Goal: Transaction & Acquisition: Purchase product/service

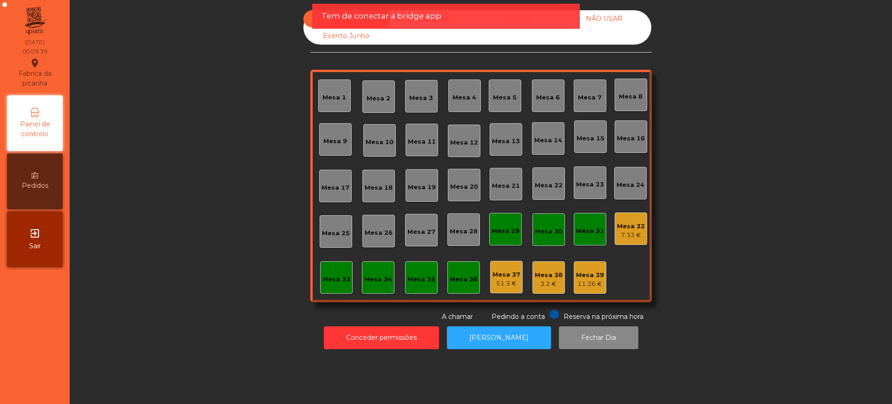
click at [627, 231] on div "7.33 €" at bounding box center [631, 235] width 28 height 9
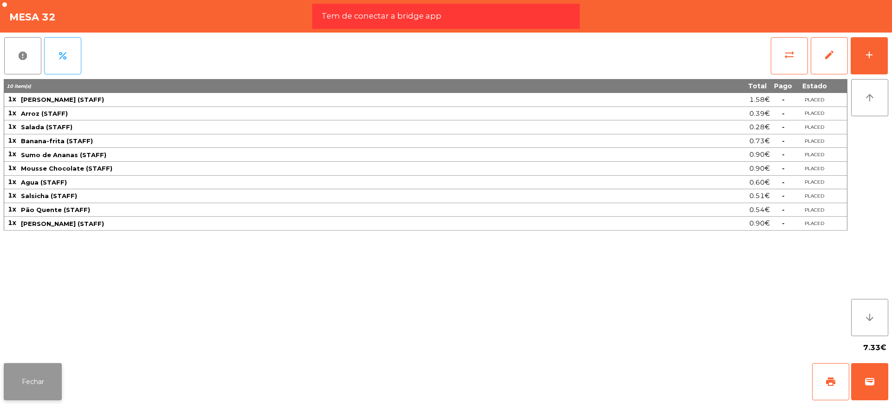
click at [37, 323] on button "Fechar" at bounding box center [33, 381] width 58 height 37
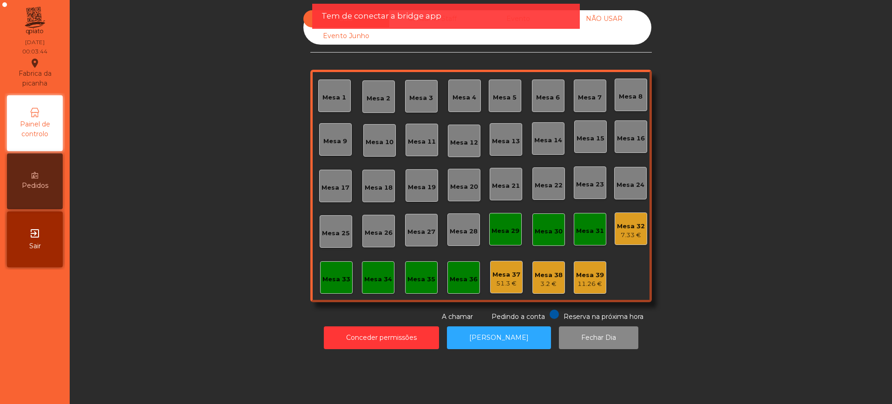
click at [576, 5] on div "Tem de conectar a bridge app" at bounding box center [446, 16] width 268 height 25
click at [547, 20] on div "Tem de conectar a bridge app" at bounding box center [446, 16] width 249 height 12
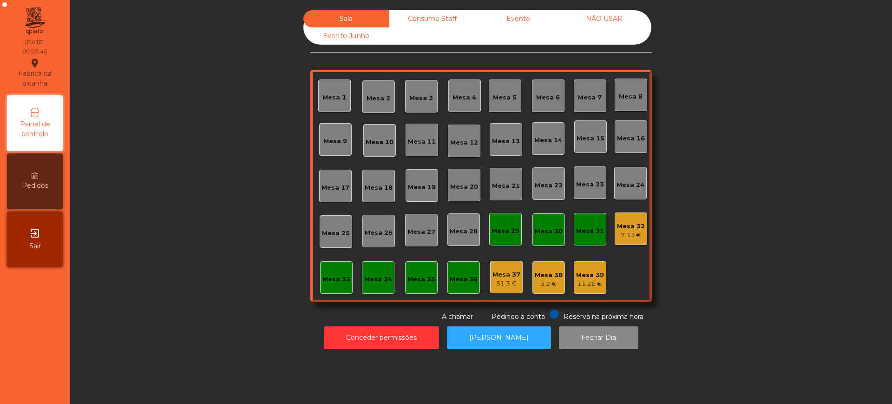
click at [513, 14] on div "Evento" at bounding box center [518, 18] width 86 height 17
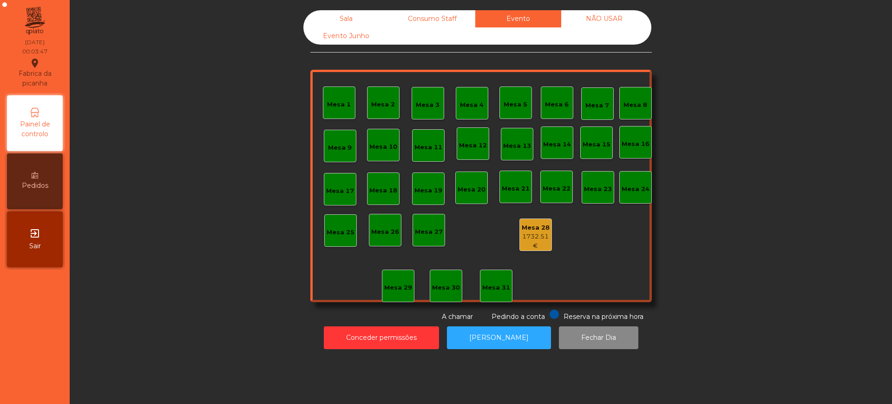
click at [310, 17] on div "Sala" at bounding box center [347, 18] width 86 height 17
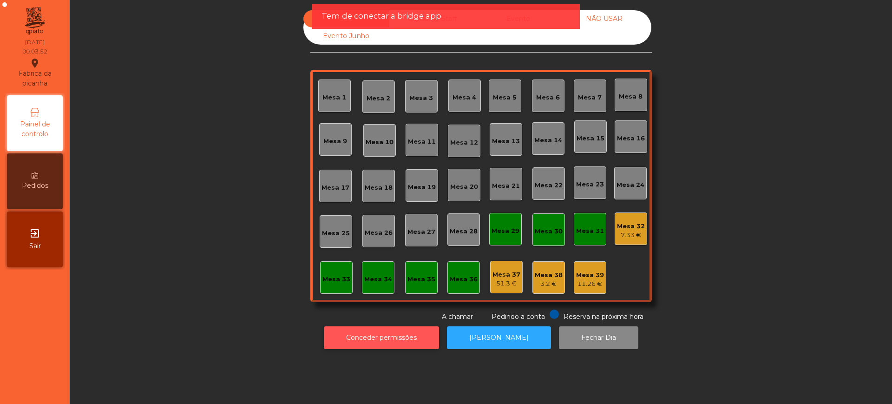
click at [334, 323] on button "Conceder permissões" at bounding box center [381, 337] width 115 height 23
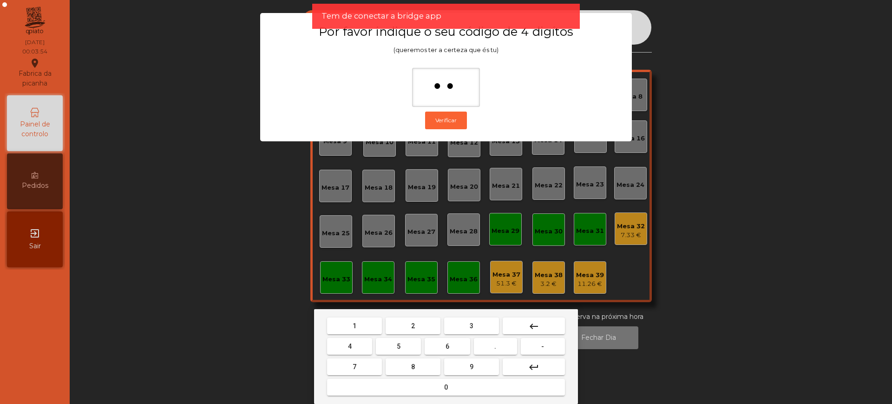
type input "***"
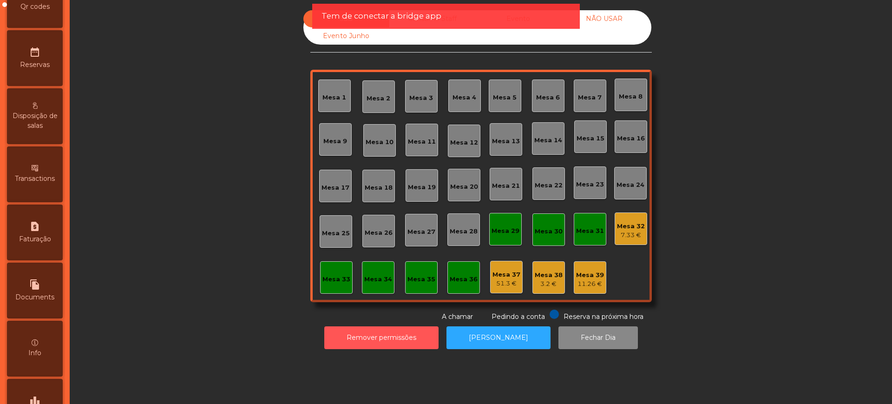
scroll to position [393, 0]
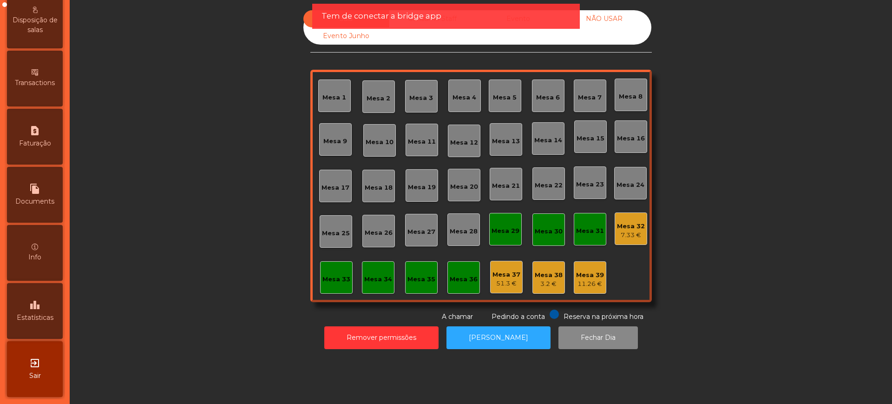
click at [40, 307] on icon "leaderboard" at bounding box center [34, 304] width 11 height 11
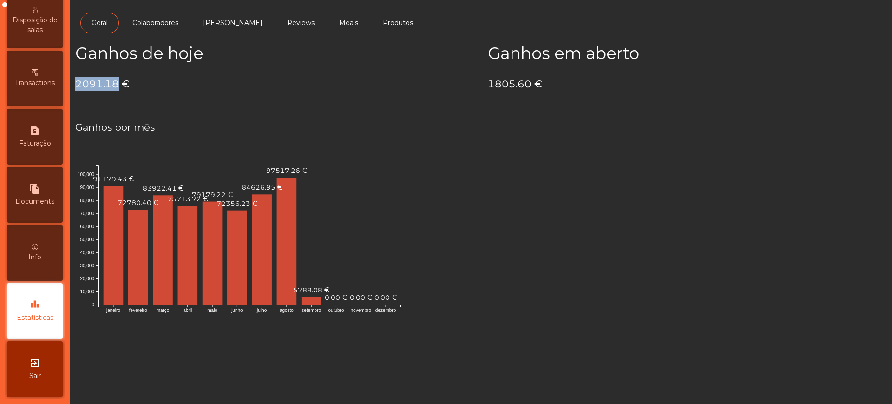
drag, startPoint x: 77, startPoint y: 83, endPoint x: 117, endPoint y: 82, distance: 40.0
click at [117, 82] on h4 "2091.18 €" at bounding box center [274, 84] width 399 height 14
copy h4 "2091.18"
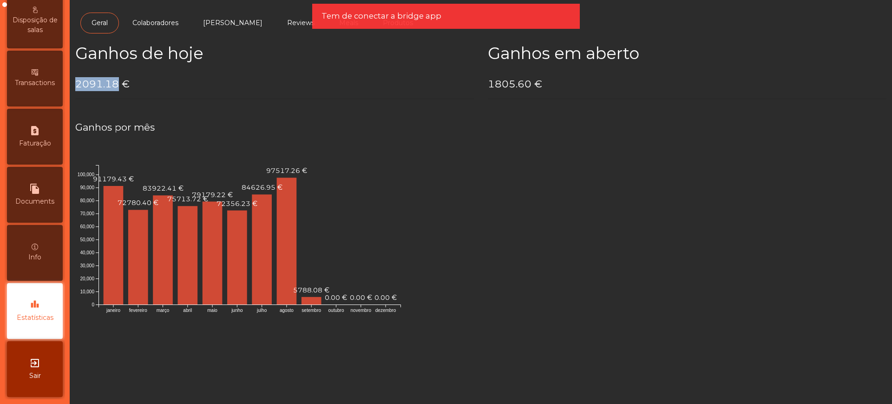
copy h4 "2091.18"
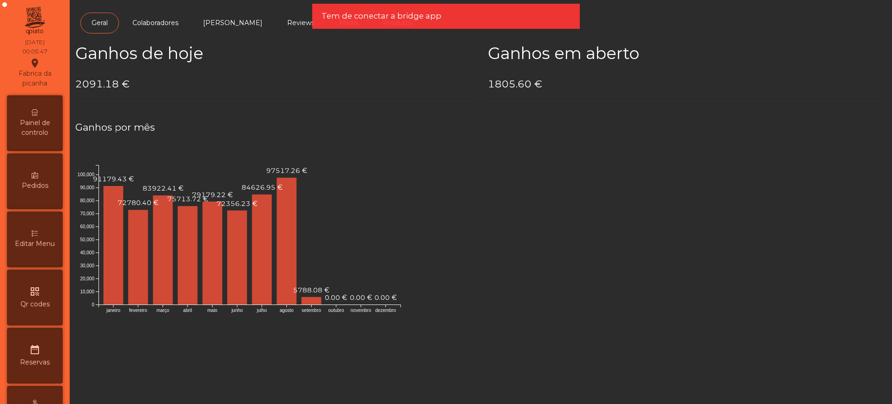
click at [45, 105] on div "Painel de controlo" at bounding box center [35, 123] width 56 height 56
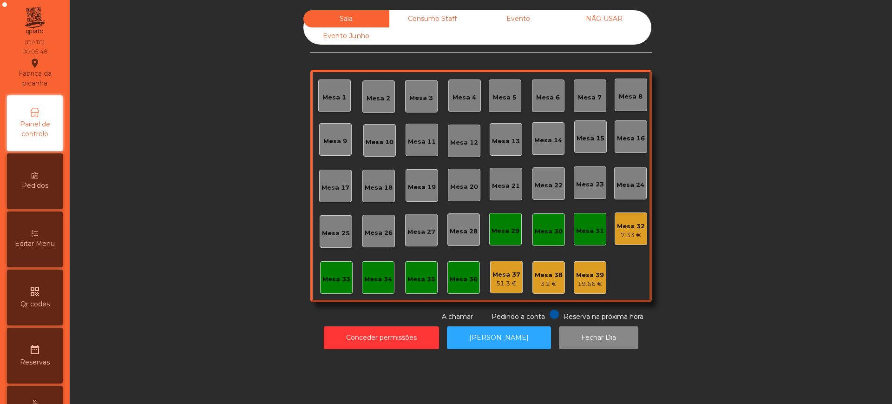
click at [540, 19] on div "Evento" at bounding box center [518, 18] width 86 height 17
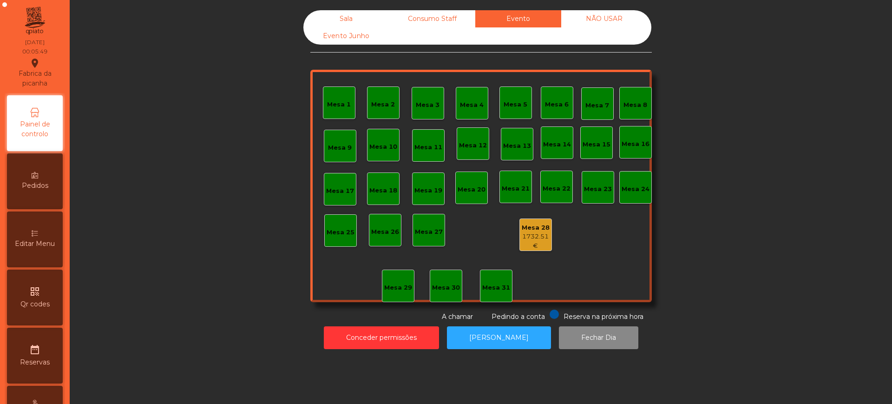
click at [530, 225] on div "Mesa 28" at bounding box center [536, 227] width 32 height 9
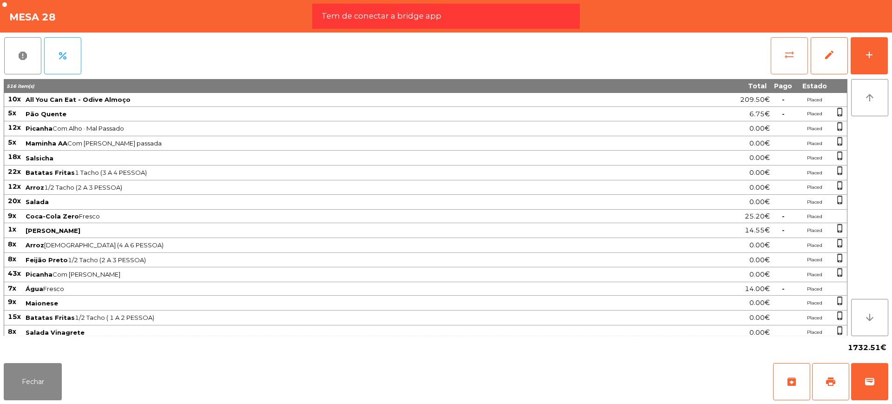
click at [713, 63] on button "sync_alt" at bounding box center [789, 55] width 37 height 37
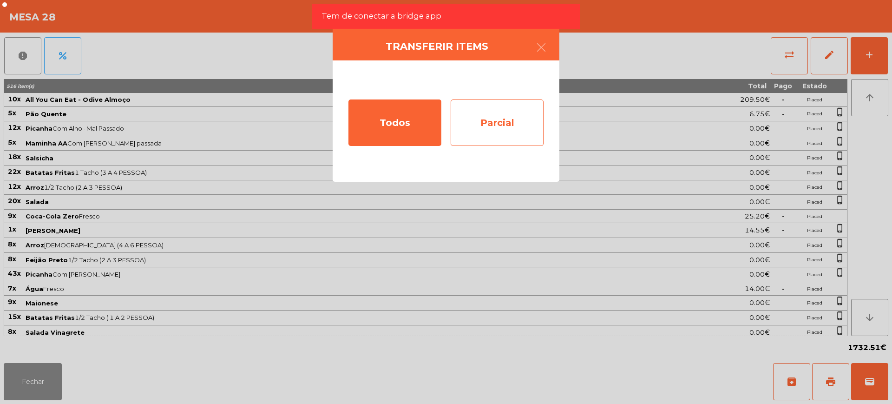
click at [496, 117] on div "Parcial" at bounding box center [497, 122] width 93 height 46
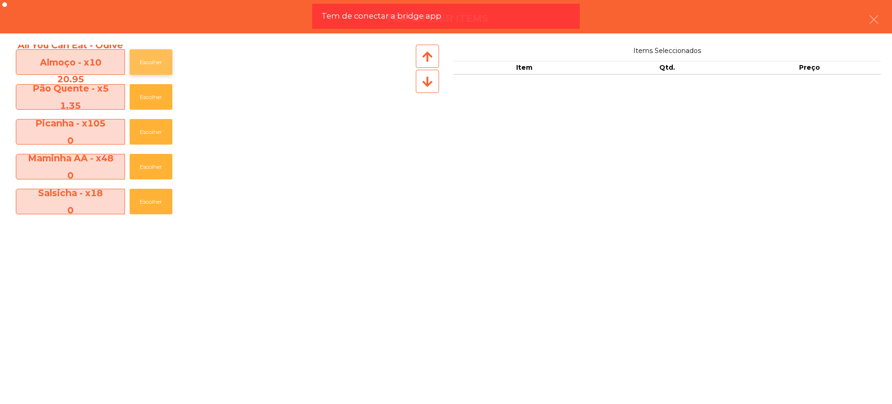
click at [159, 63] on button "Escolher" at bounding box center [151, 62] width 43 height 26
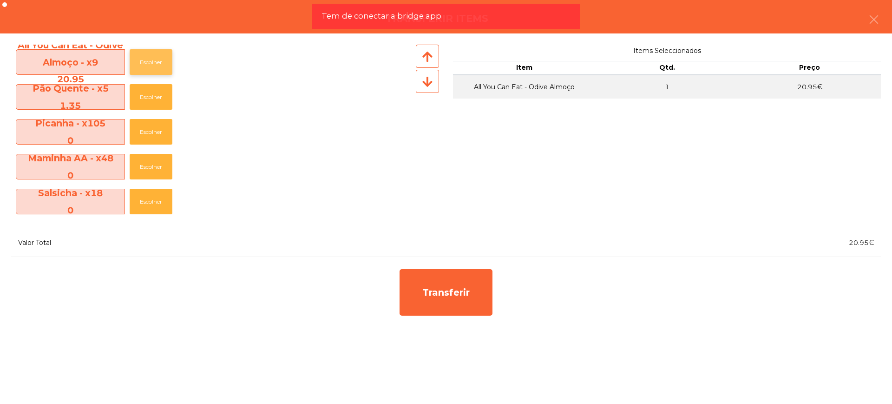
click at [159, 63] on button "Escolher" at bounding box center [151, 62] width 43 height 26
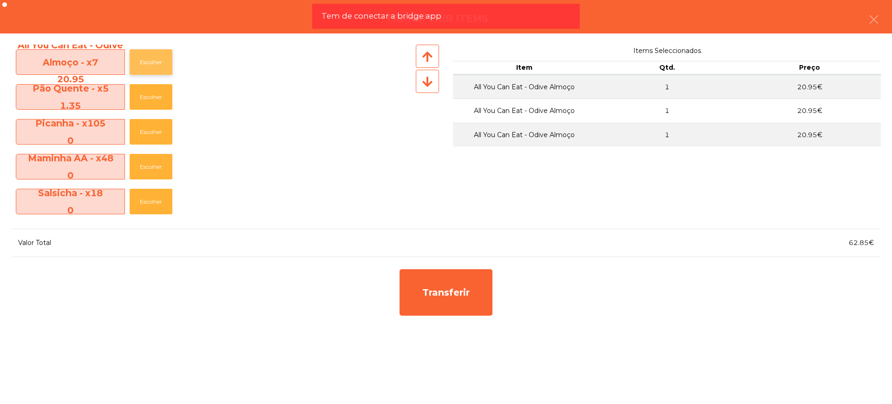
click at [159, 63] on button "Escolher" at bounding box center [151, 62] width 43 height 26
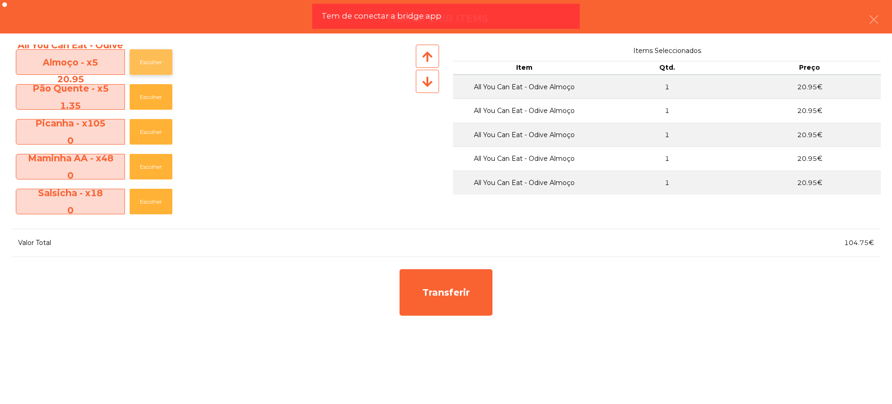
click at [154, 63] on button "Escolher" at bounding box center [151, 62] width 43 height 26
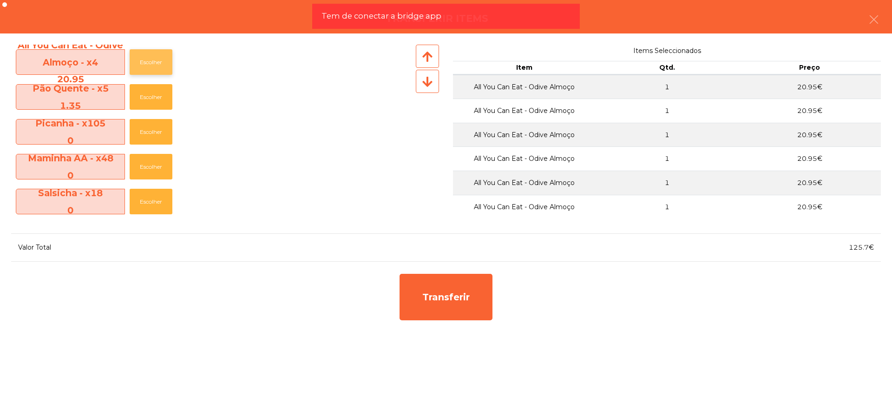
click at [154, 63] on button "Escolher" at bounding box center [151, 62] width 43 height 26
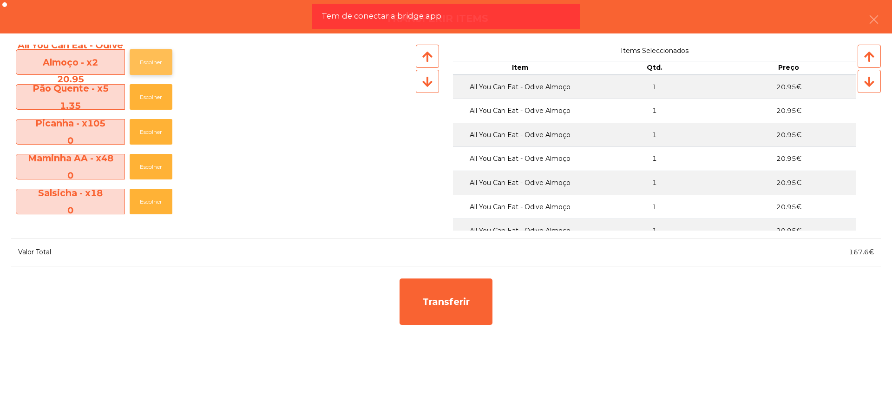
click at [154, 63] on button "Escolher" at bounding box center [151, 62] width 43 height 26
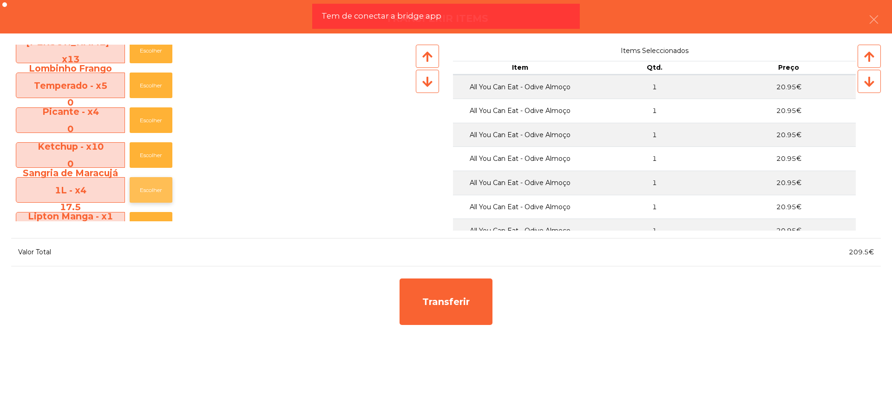
scroll to position [697, 0]
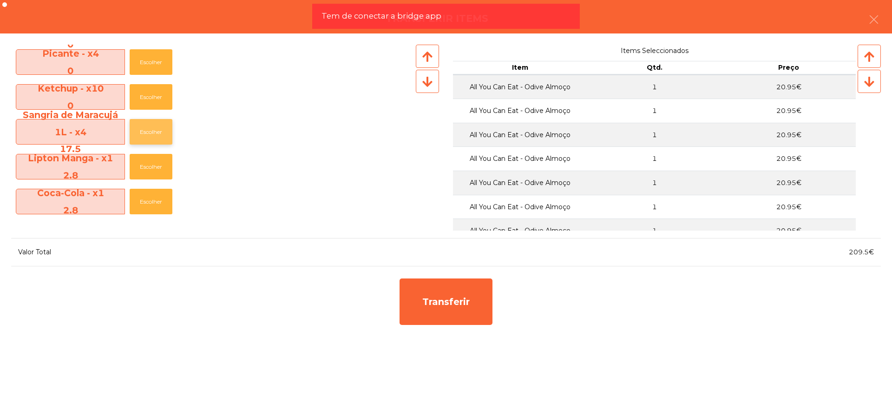
click at [156, 132] on button "Escolher" at bounding box center [151, 132] width 43 height 26
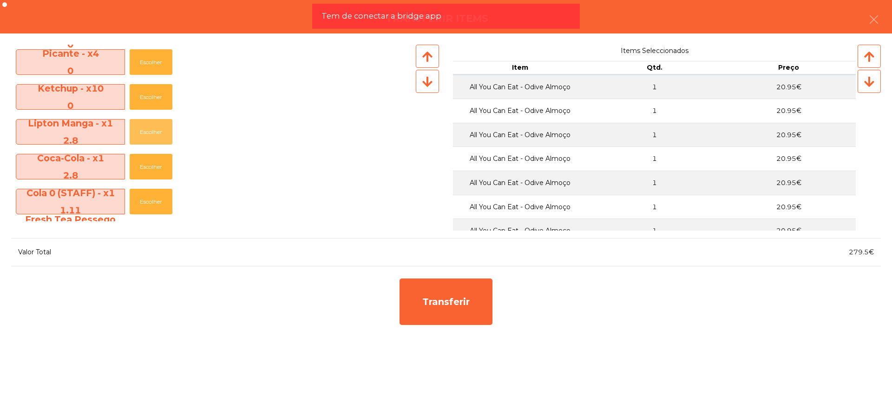
click at [156, 132] on button "Escolher" at bounding box center [151, 132] width 43 height 26
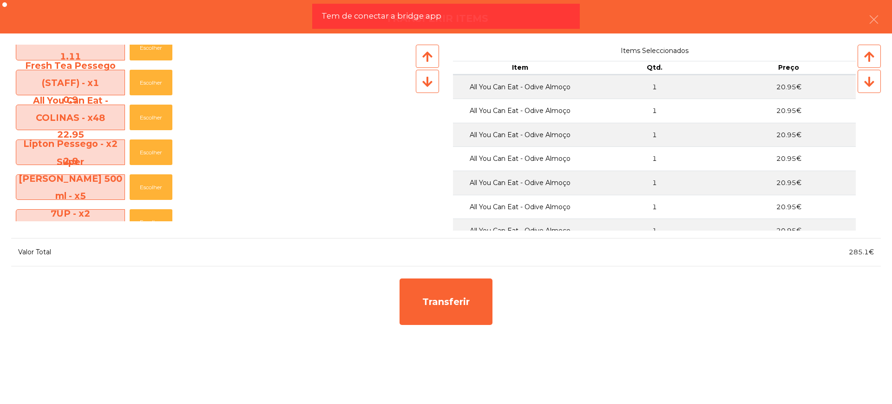
scroll to position [755, 0]
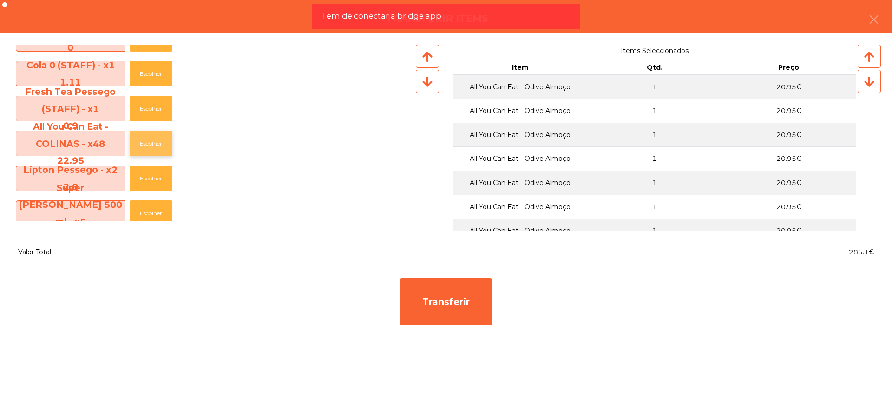
click at [156, 141] on button "Escolher" at bounding box center [151, 144] width 43 height 26
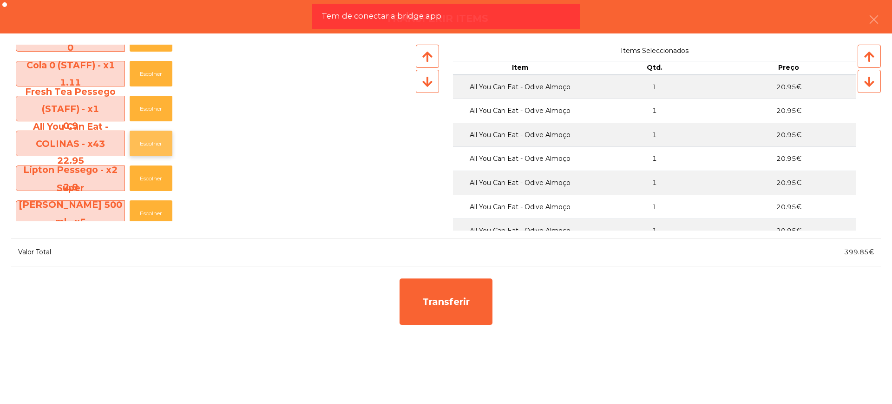
click at [156, 141] on button "Escolher" at bounding box center [151, 144] width 43 height 26
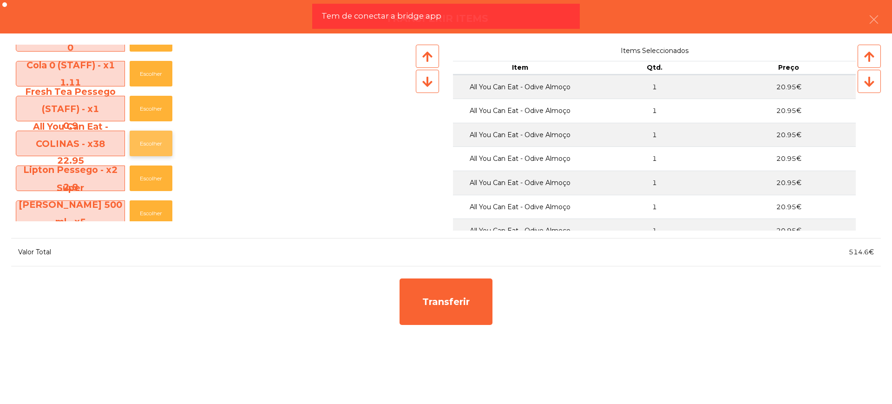
click at [156, 141] on button "Escolher" at bounding box center [151, 144] width 43 height 26
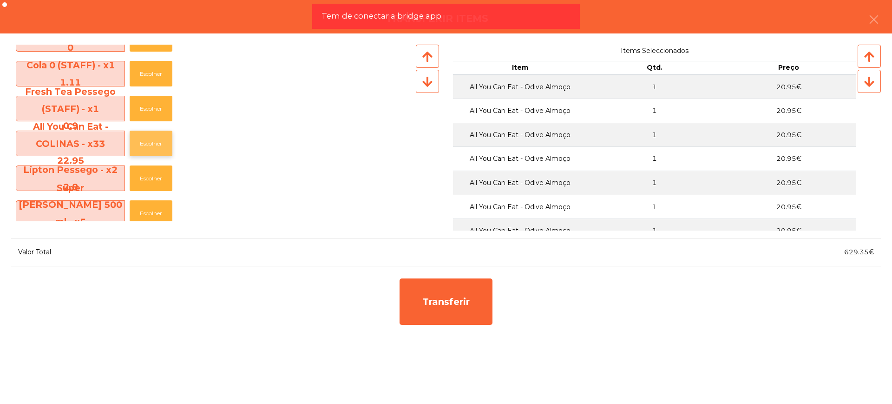
click at [156, 141] on button "Escolher" at bounding box center [151, 144] width 43 height 26
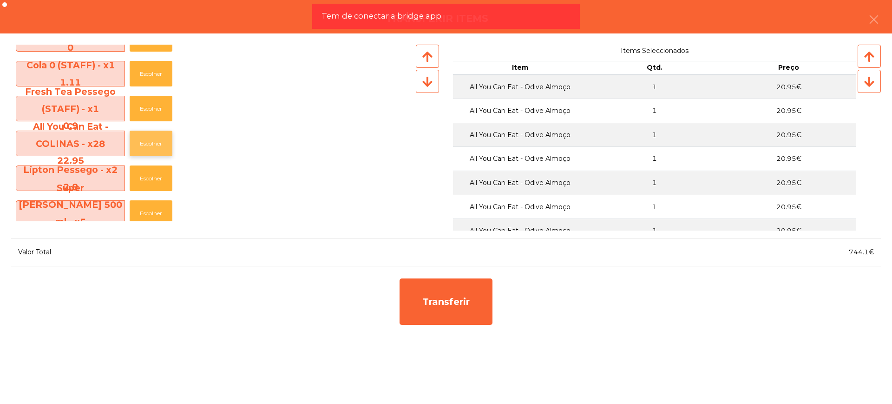
click at [156, 141] on button "Escolher" at bounding box center [151, 144] width 43 height 26
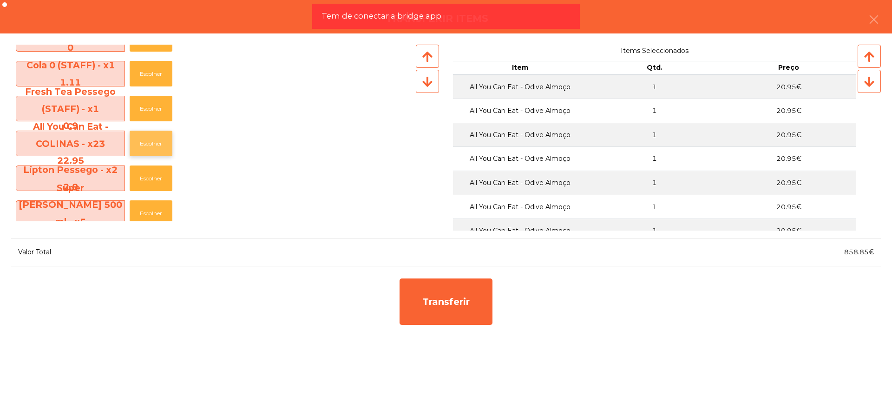
click at [156, 141] on button "Escolher" at bounding box center [151, 144] width 43 height 26
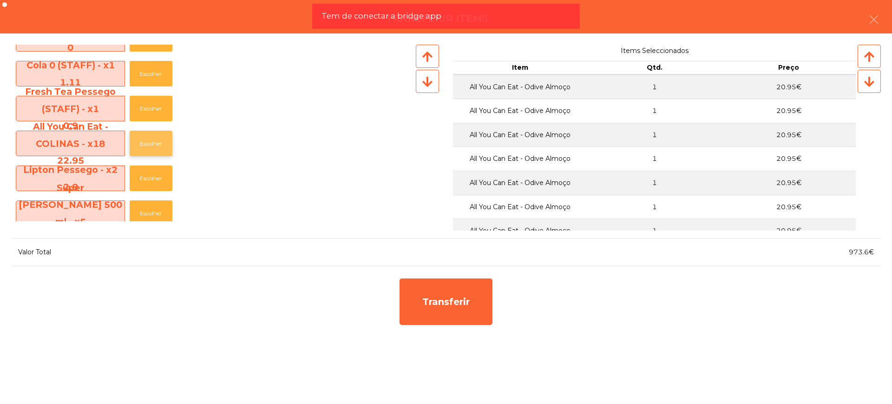
click at [156, 141] on button "Escolher" at bounding box center [151, 144] width 43 height 26
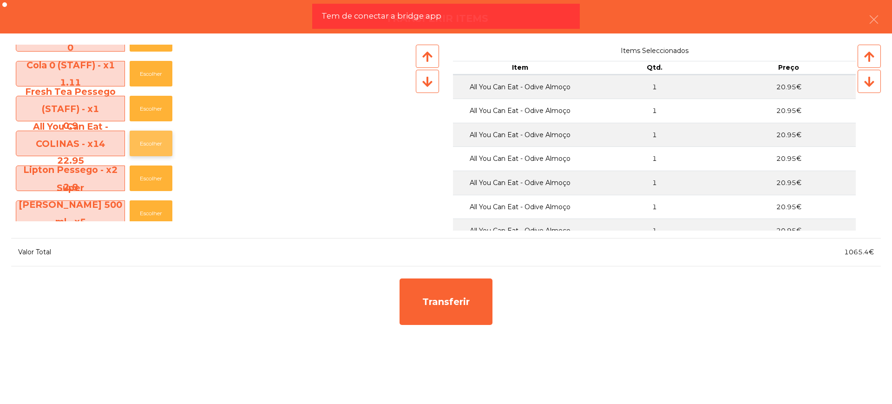
click at [156, 141] on button "Escolher" at bounding box center [151, 144] width 43 height 26
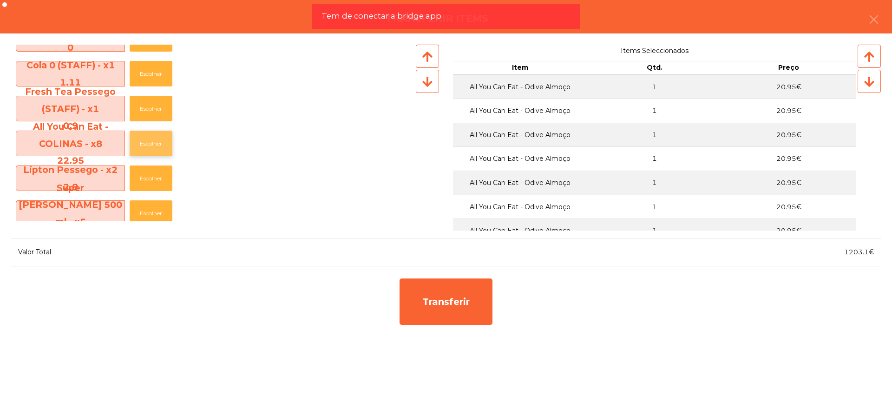
click at [156, 141] on button "Escolher" at bounding box center [151, 144] width 43 height 26
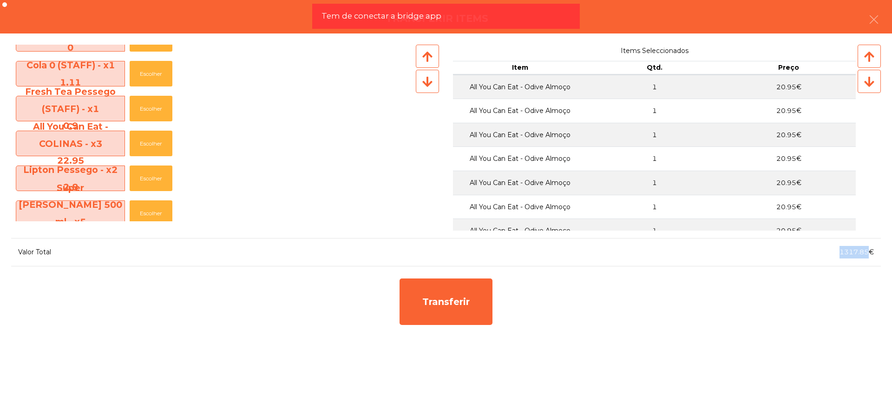
drag, startPoint x: 841, startPoint y: 253, endPoint x: 868, endPoint y: 253, distance: 27.0
click at [713, 253] on span "1317.85€" at bounding box center [857, 252] width 34 height 8
copy span "1317.85"
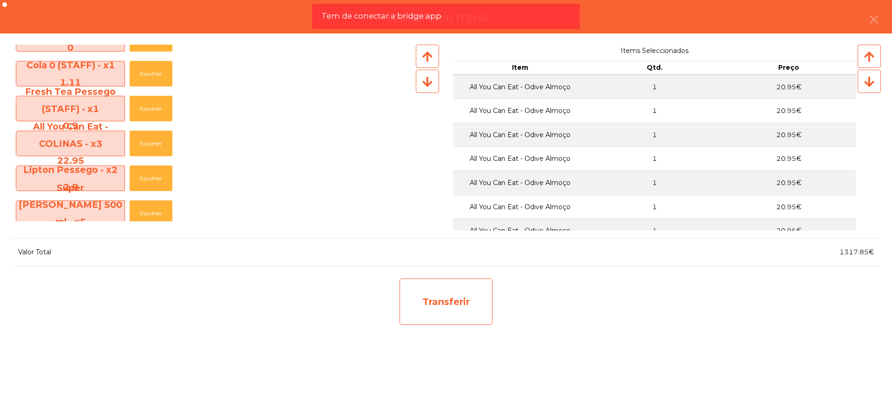
click at [456, 305] on div "Transferir" at bounding box center [446, 301] width 93 height 46
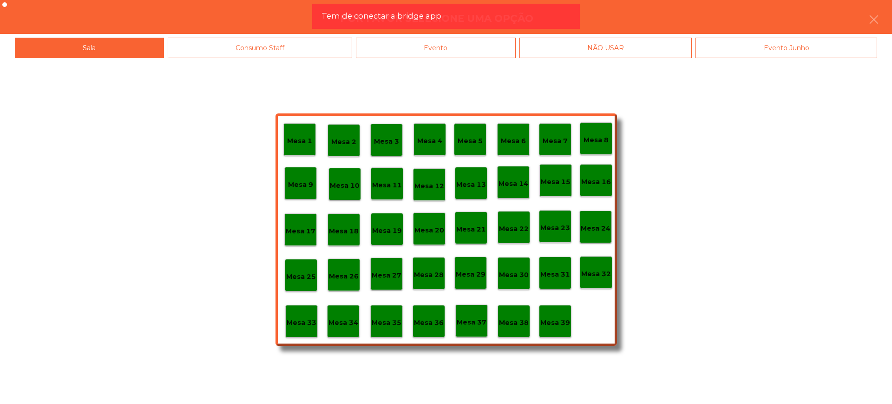
click at [463, 277] on p "Mesa 29" at bounding box center [471, 274] width 30 height 11
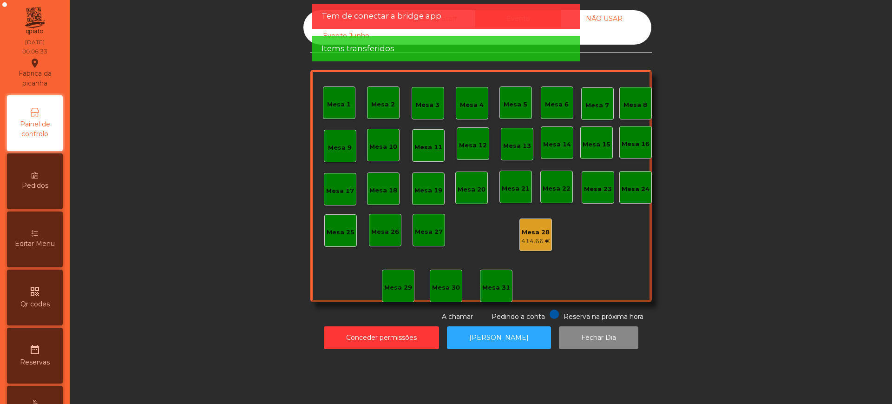
click at [526, 239] on div "414.66 €" at bounding box center [536, 241] width 29 height 9
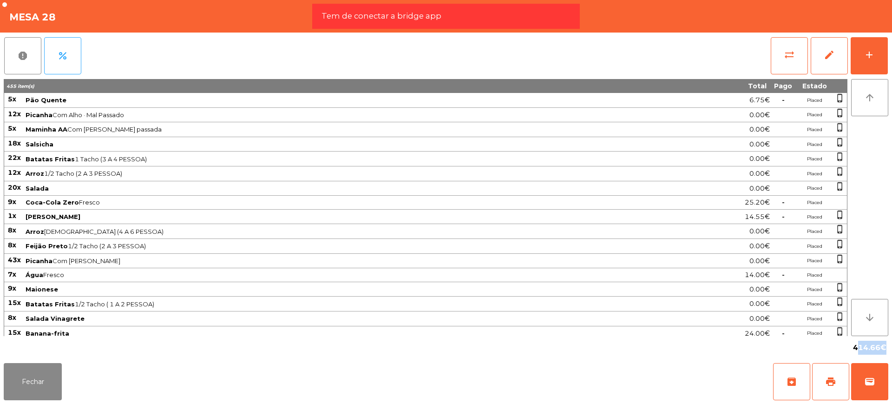
drag, startPoint x: 852, startPoint y: 344, endPoint x: 882, endPoint y: 346, distance: 30.3
click at [713, 323] on div "414.66€" at bounding box center [870, 348] width 37 height 16
click at [713, 323] on span "414.66€" at bounding box center [869, 348] width 33 height 14
drag, startPoint x: 853, startPoint y: 347, endPoint x: 880, endPoint y: 348, distance: 27.4
click at [713, 323] on div "414.66€" at bounding box center [870, 348] width 37 height 16
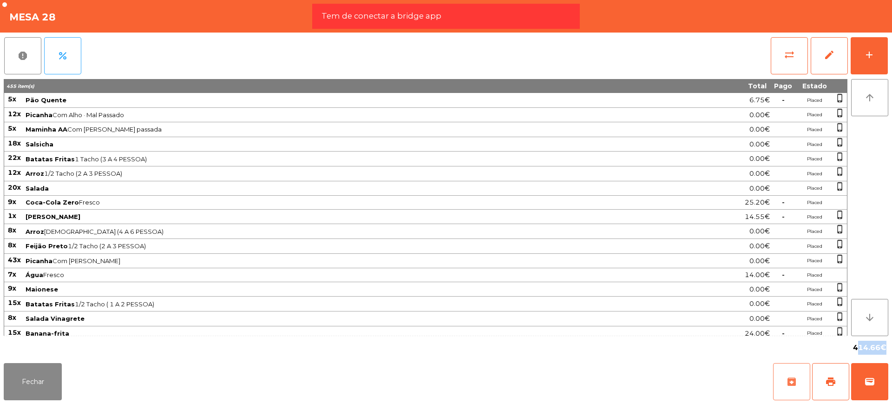
copy span "414.66"
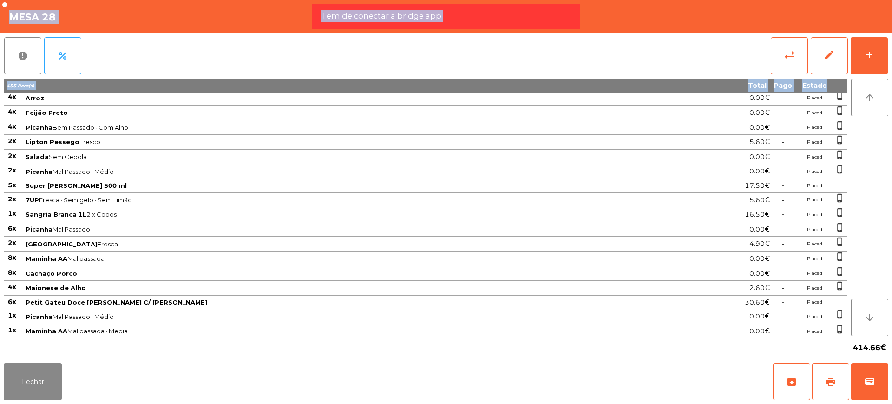
scroll to position [885, 0]
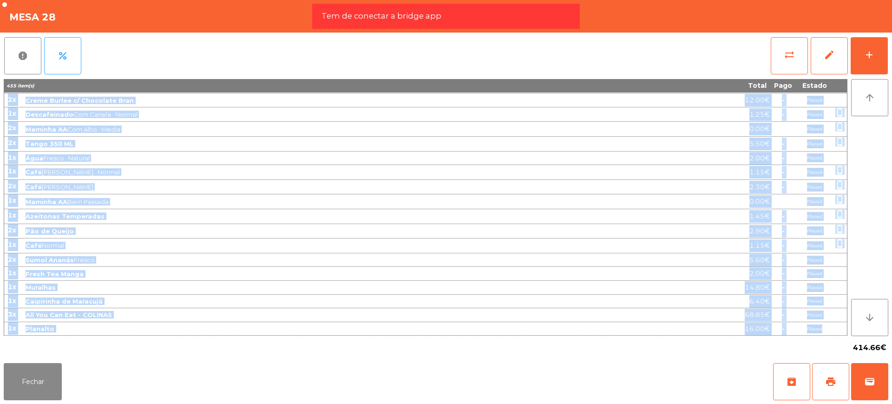
drag, startPoint x: 9, startPoint y: 97, endPoint x: 835, endPoint y: 329, distance: 857.9
copy tbody "8l Ips Dolors 0.28€ - Ametco adipi_elitse 92d Eiusmod Tem Inci · Utl Etdolor 8.…"
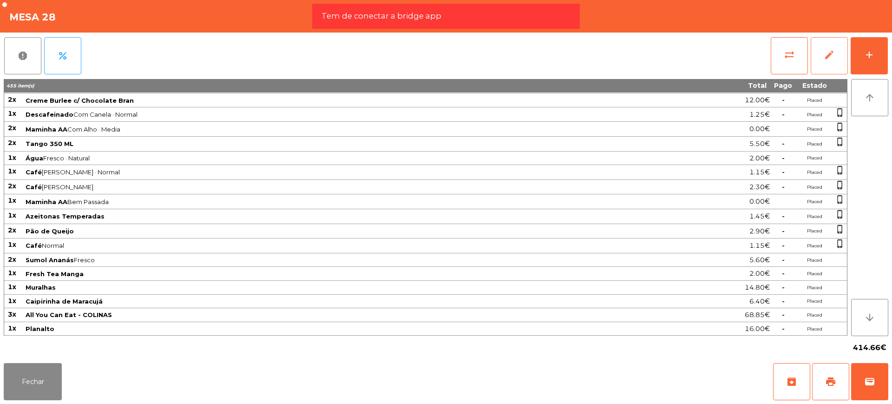
click at [713, 56] on button "edit" at bounding box center [829, 55] width 37 height 37
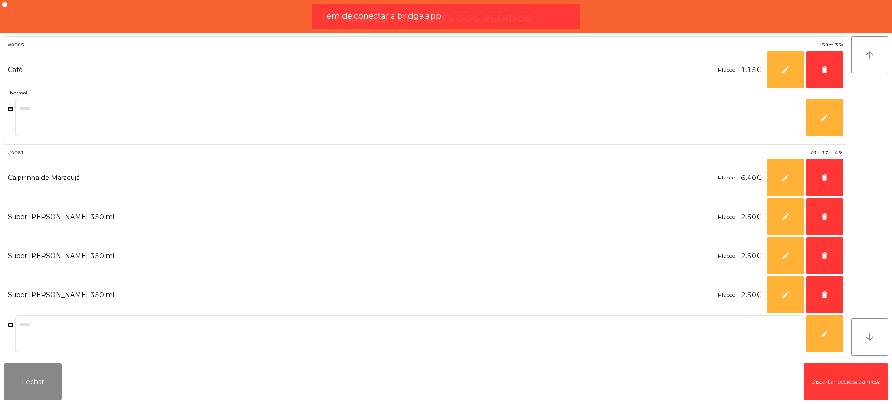
click at [713, 323] on button "Discartar pedidos da mesa" at bounding box center [846, 381] width 85 height 37
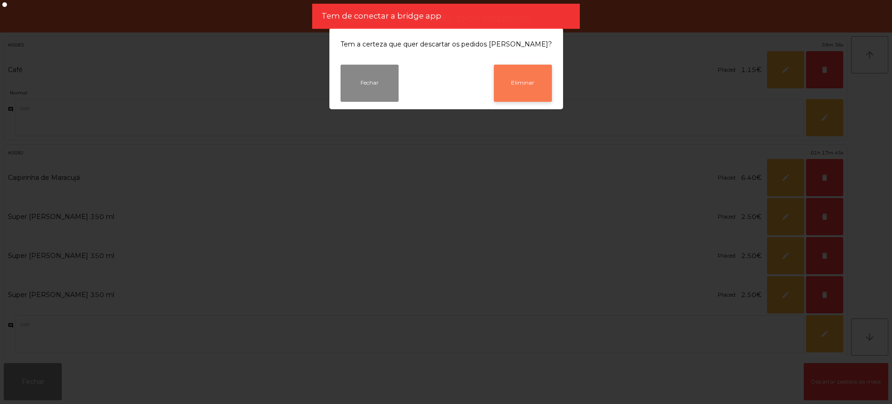
click at [505, 79] on button "Eliminar" at bounding box center [523, 83] width 58 height 37
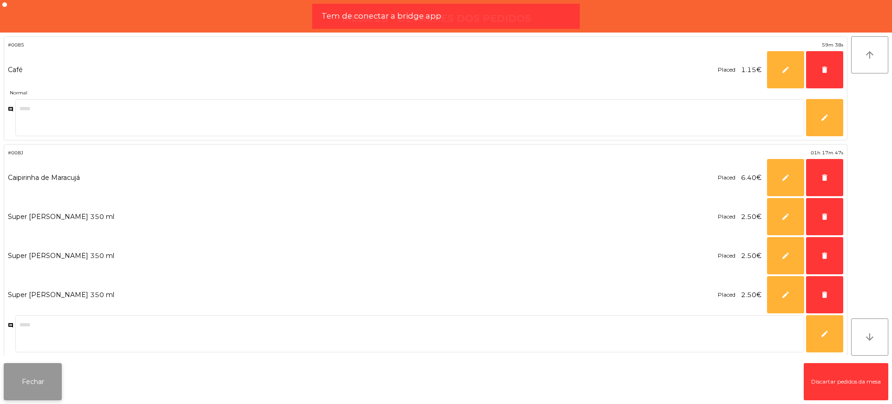
click at [42, 323] on button "Fechar" at bounding box center [33, 381] width 58 height 37
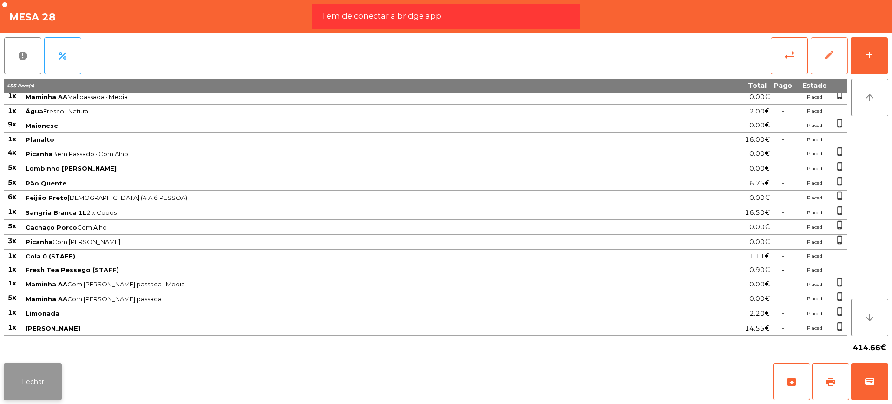
scroll to position [856, 0]
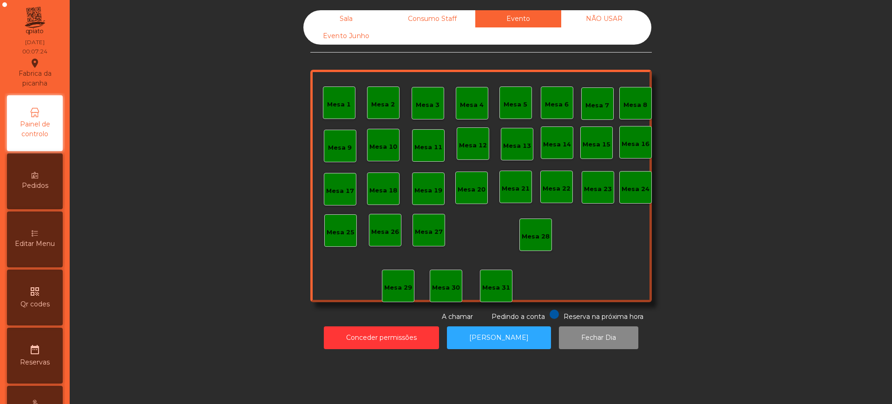
click at [346, 26] on div "Sala" at bounding box center [347, 18] width 86 height 17
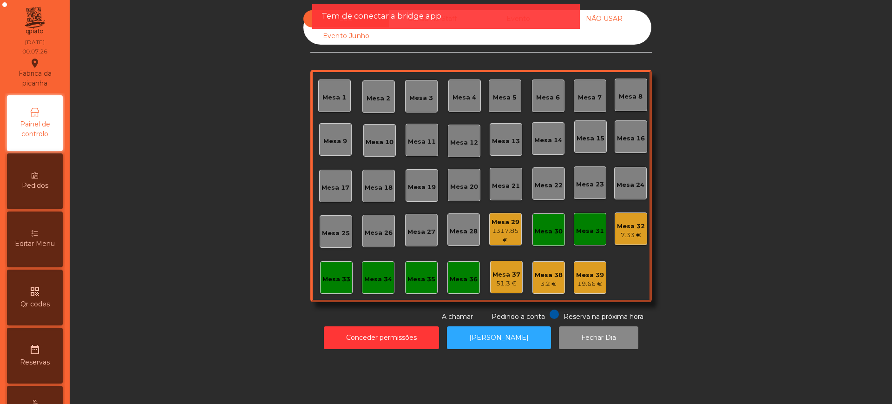
click at [501, 229] on div "1317.85 €" at bounding box center [506, 235] width 32 height 18
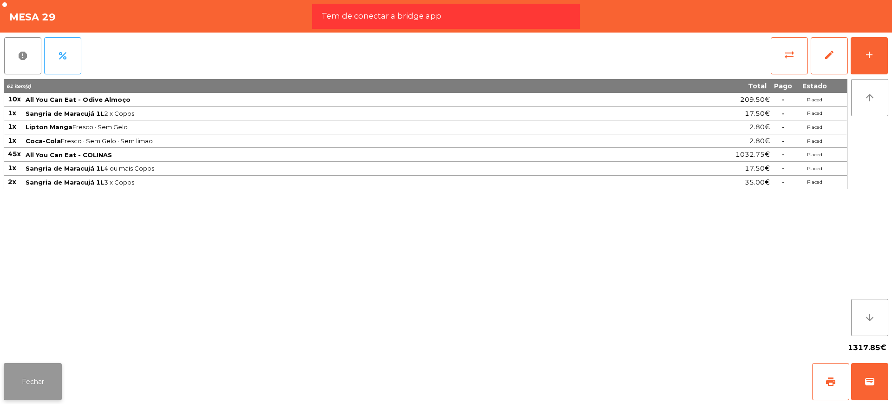
click at [39, 323] on button "Fechar" at bounding box center [33, 381] width 58 height 37
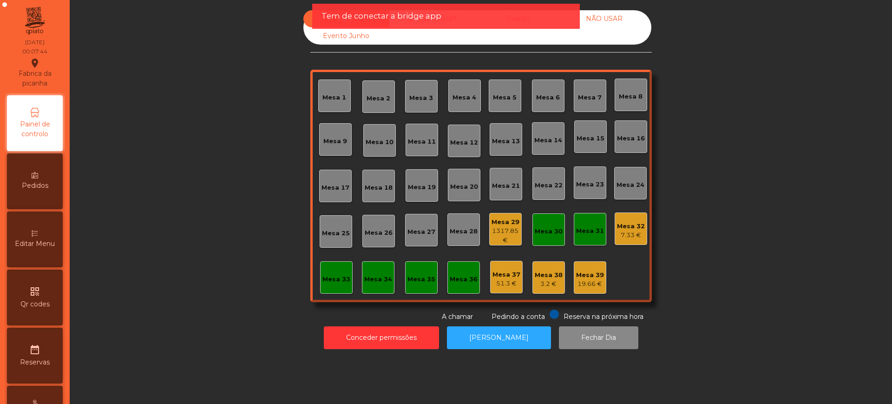
click at [503, 232] on div "1317.85 €" at bounding box center [506, 235] width 32 height 18
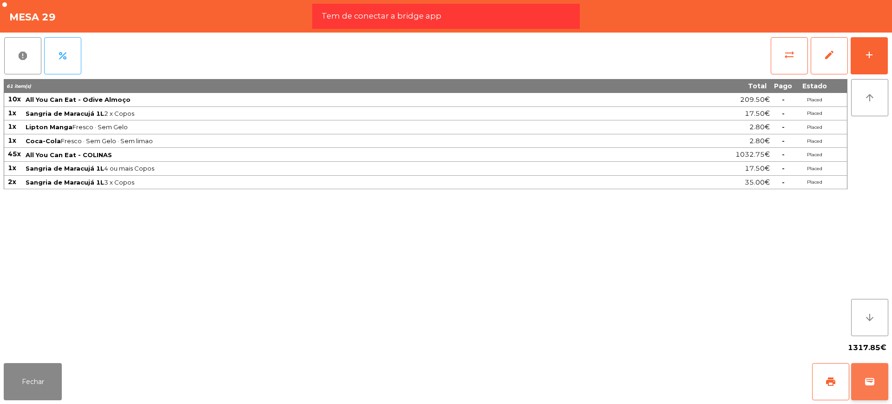
click at [713, 323] on button "wallet" at bounding box center [870, 381] width 37 height 37
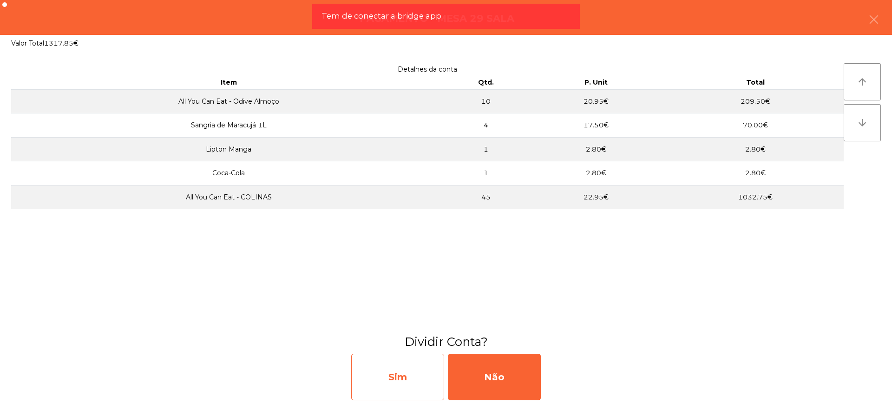
click at [411, 323] on div "Sim" at bounding box center [397, 377] width 93 height 46
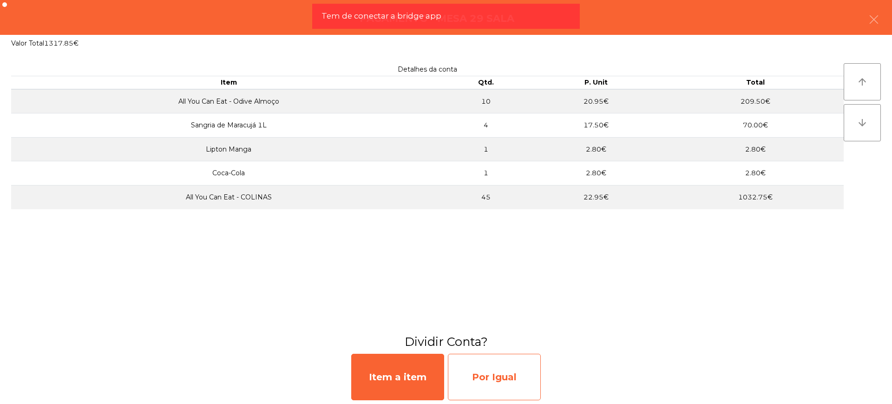
click at [508, 323] on div "Por Igual" at bounding box center [494, 377] width 93 height 46
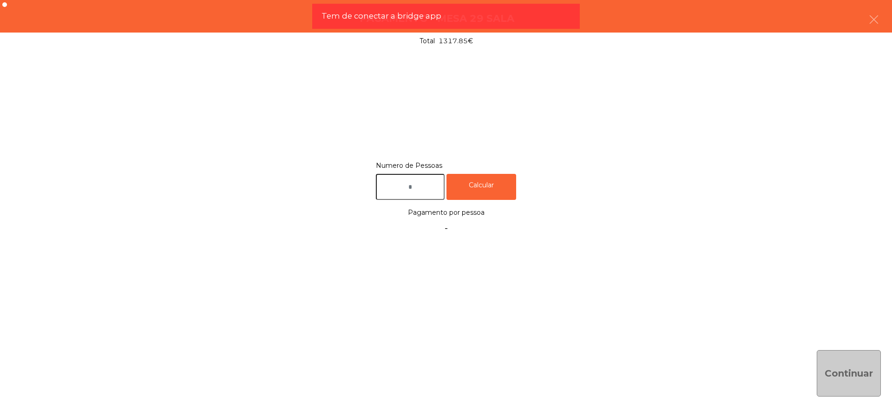
click at [413, 198] on input "text" at bounding box center [410, 187] width 69 height 26
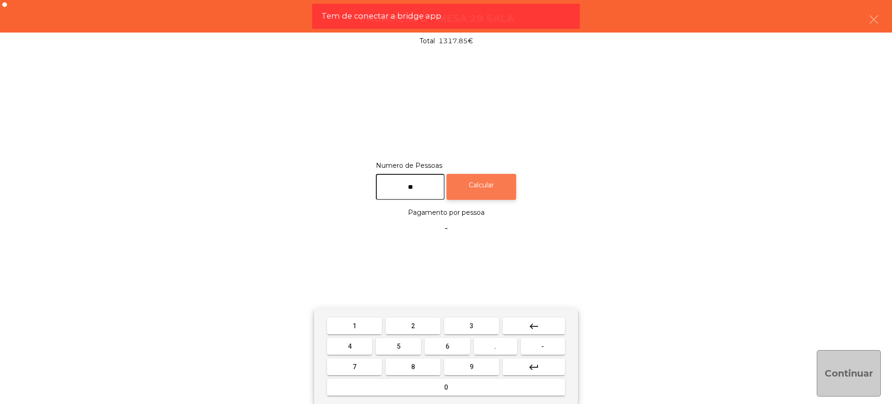
type input "**"
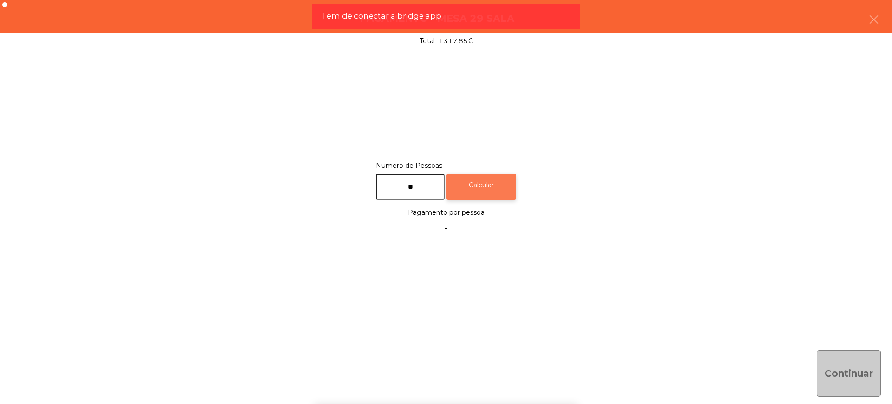
click at [485, 198] on div "Calcular" at bounding box center [482, 187] width 70 height 26
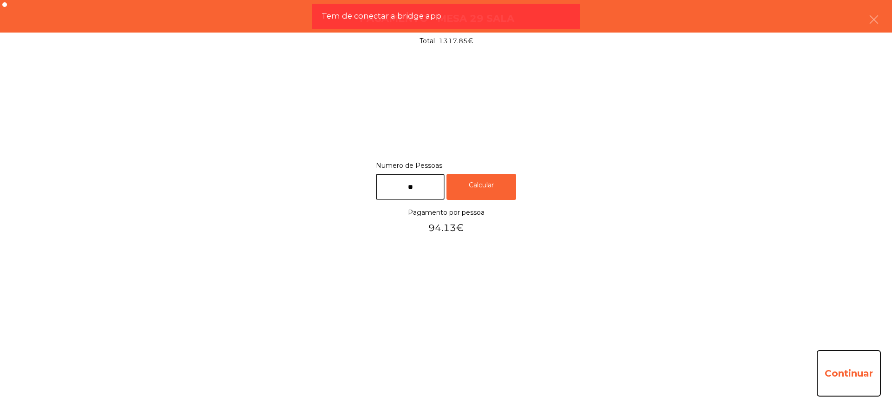
click at [713, 323] on button "Continuar" at bounding box center [849, 373] width 64 height 46
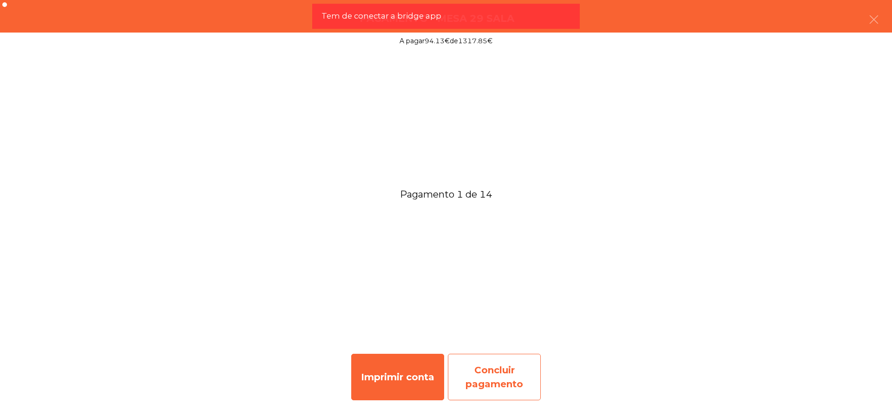
click at [522, 323] on div "Concluir pagamento" at bounding box center [494, 377] width 93 height 46
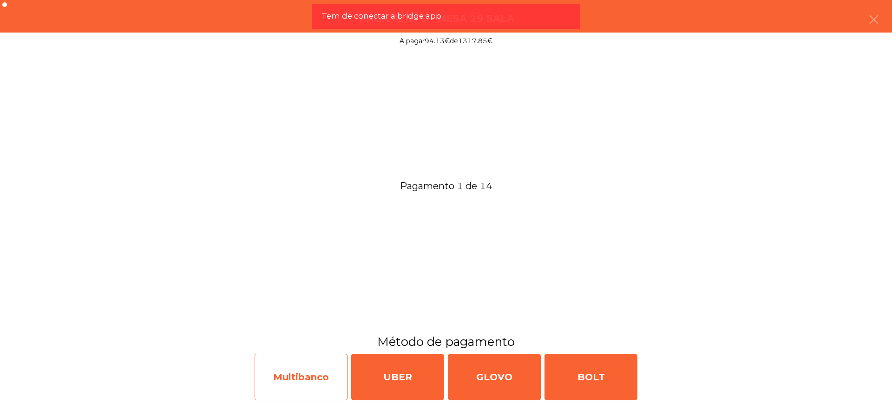
click at [310, 323] on div "Multibanco" at bounding box center [301, 377] width 93 height 46
select select "**"
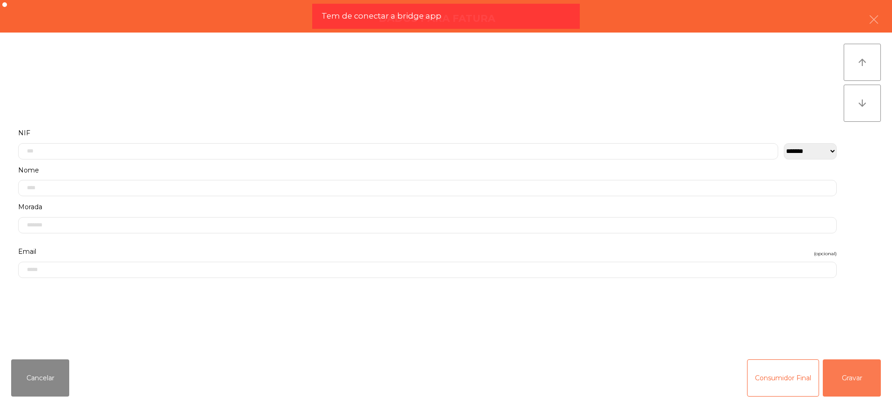
click at [713, 323] on button "Gravar" at bounding box center [852, 377] width 58 height 37
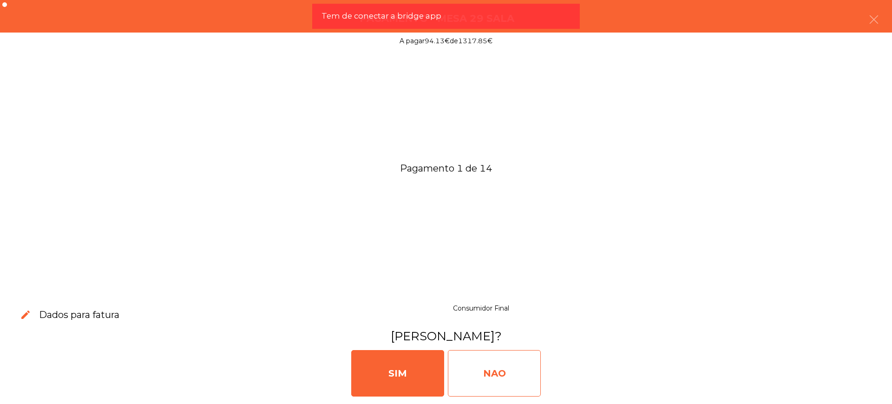
click at [493, 323] on div "NAO" at bounding box center [494, 373] width 93 height 46
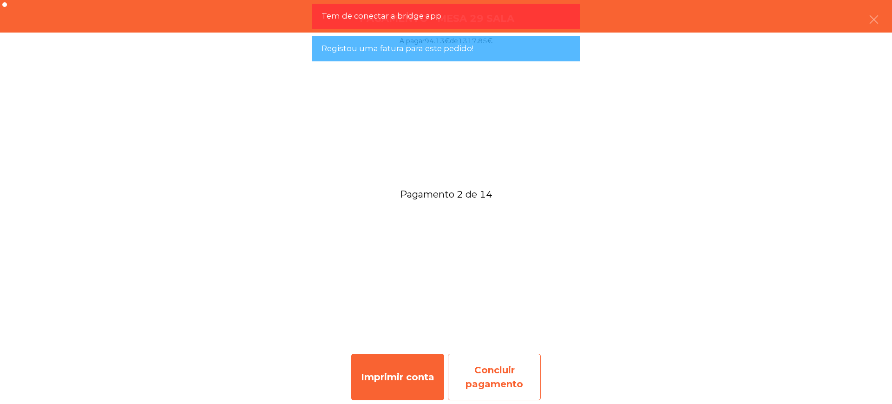
click at [482, 323] on div "Concluir pagamento" at bounding box center [494, 377] width 93 height 46
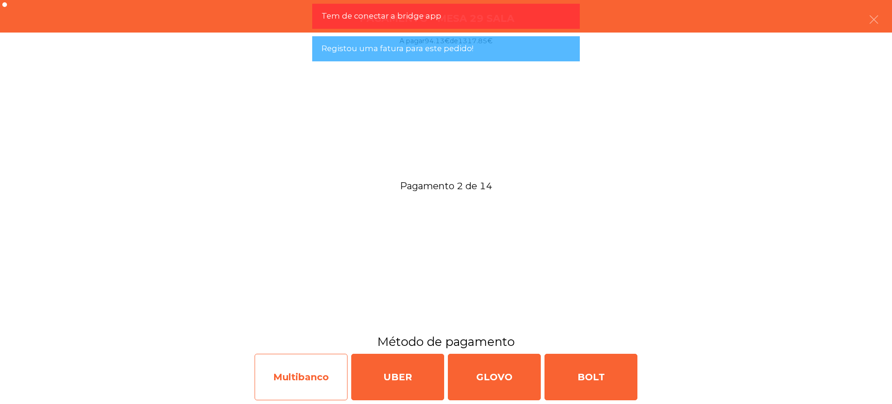
click at [332, 323] on div "Multibanco" at bounding box center [301, 377] width 93 height 46
select select "**"
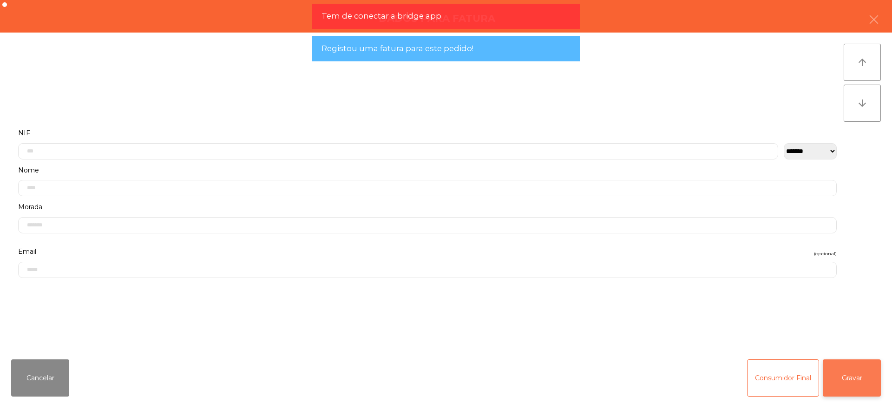
click at [713, 323] on button "Gravar" at bounding box center [852, 377] width 58 height 37
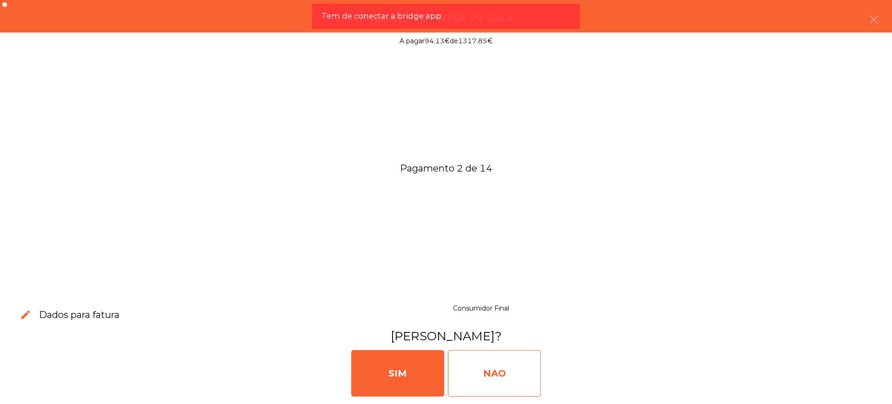
click at [514, 323] on div "NAO" at bounding box center [494, 373] width 93 height 46
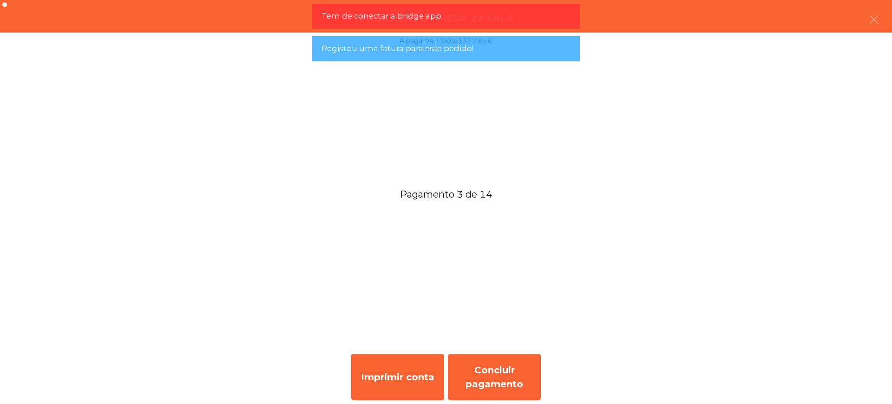
click at [493, 323] on div at bounding box center [446, 342] width 892 height 15
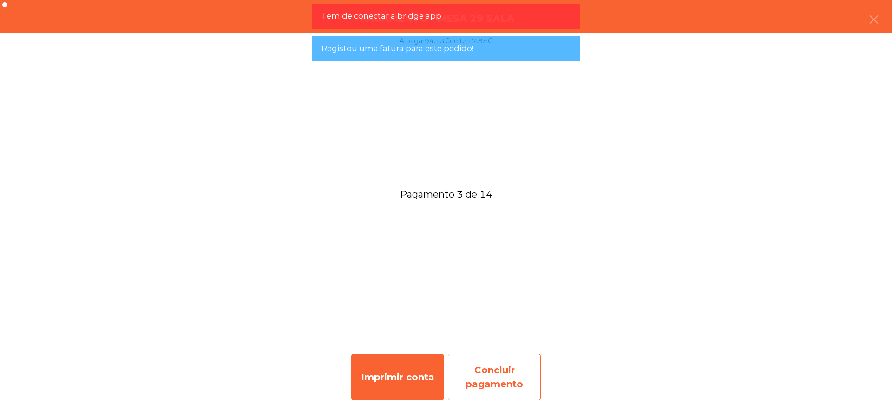
click at [489, 323] on div "Concluir pagamento" at bounding box center [494, 377] width 93 height 46
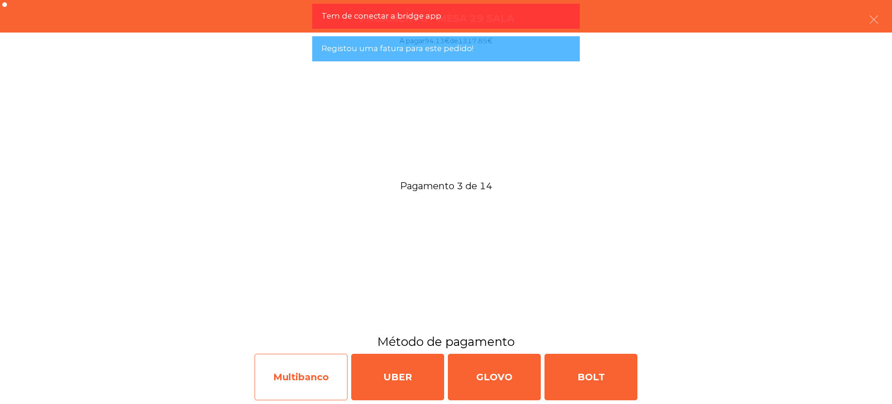
click at [336, 323] on div "Multibanco" at bounding box center [301, 377] width 93 height 46
select select "**"
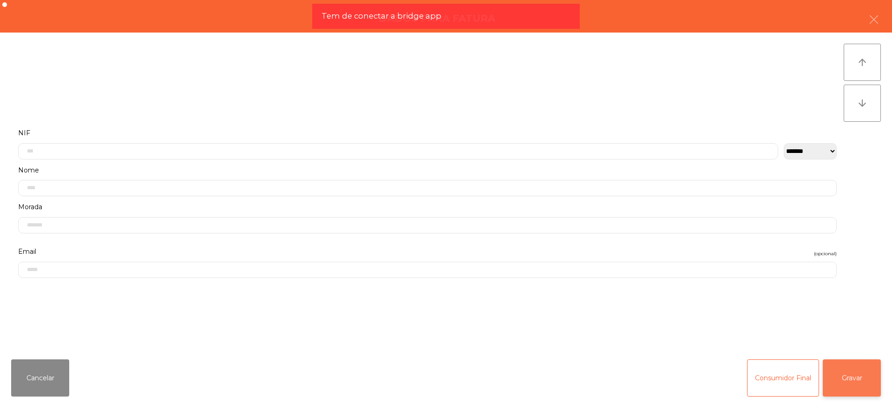
click at [713, 323] on button "Gravar" at bounding box center [852, 377] width 58 height 37
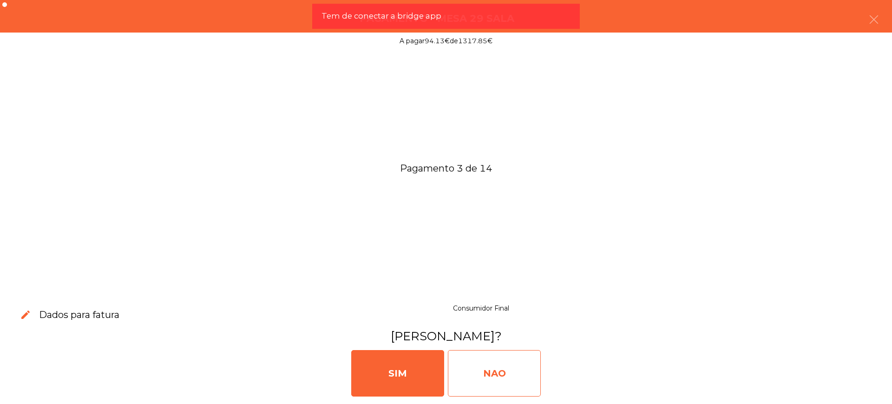
click at [545, 323] on div "[PERSON_NAME]" at bounding box center [446, 372] width 885 height 56
click at [516, 323] on div "NAO" at bounding box center [494, 373] width 93 height 46
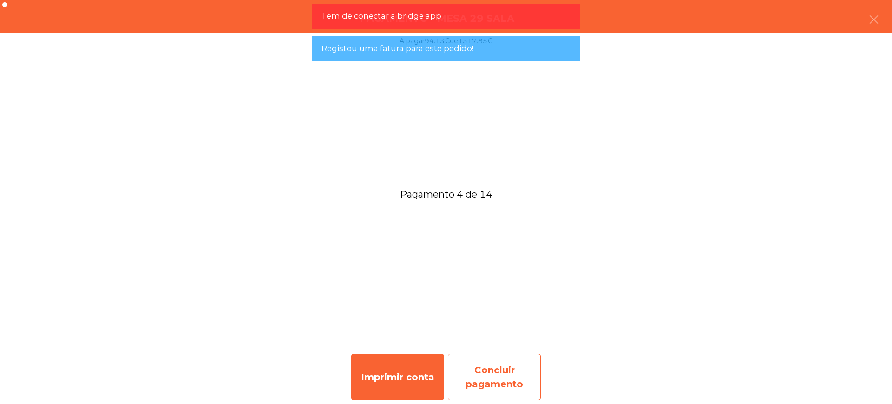
click at [494, 323] on div "Concluir pagamento" at bounding box center [494, 377] width 93 height 46
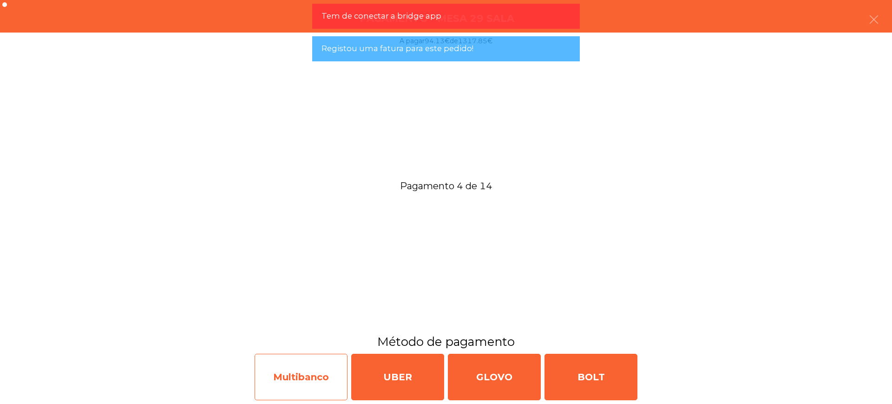
click at [322, 323] on div "Multibanco" at bounding box center [301, 377] width 93 height 46
select select "**"
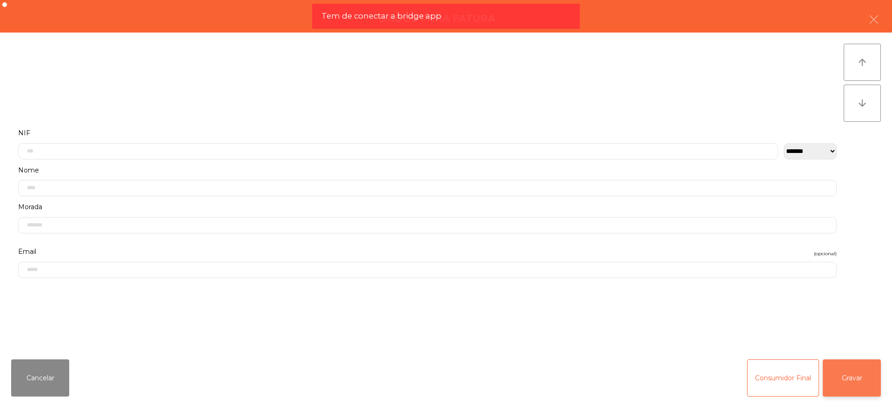
click at [713, 323] on button "Gravar" at bounding box center [852, 377] width 58 height 37
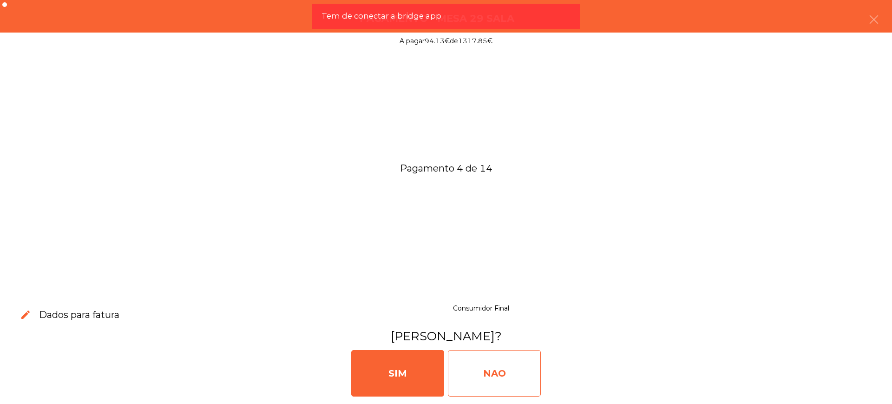
click at [506, 323] on div "NAO" at bounding box center [494, 373] width 93 height 46
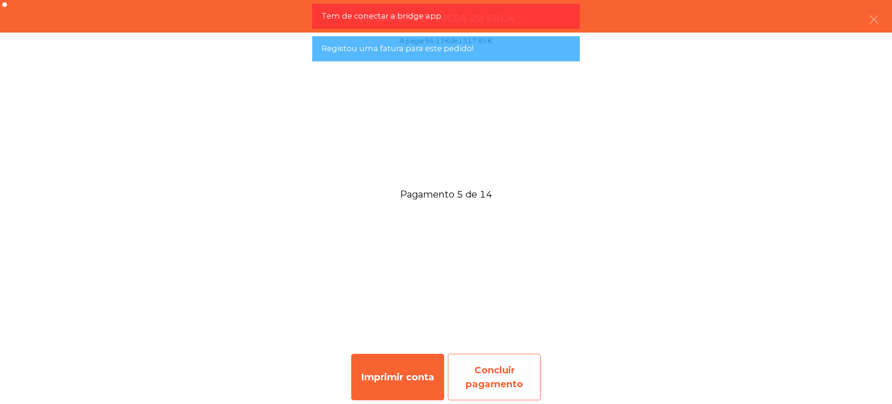
click at [503, 323] on div "Concluir pagamento" at bounding box center [494, 377] width 93 height 46
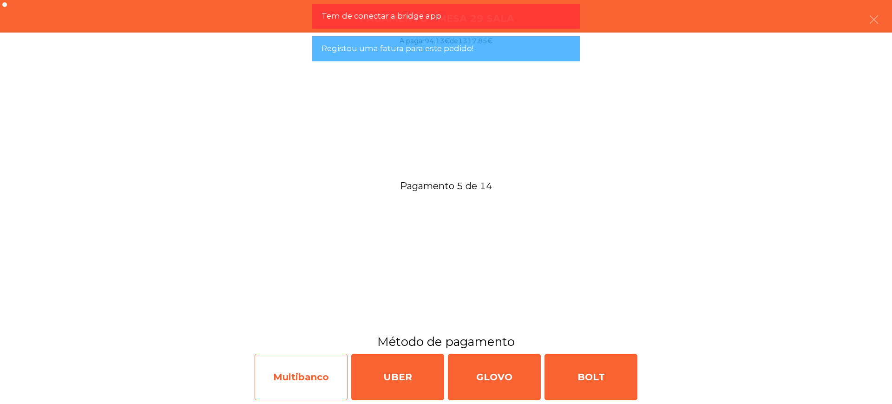
click at [308, 323] on div "Multibanco" at bounding box center [301, 377] width 93 height 46
select select "**"
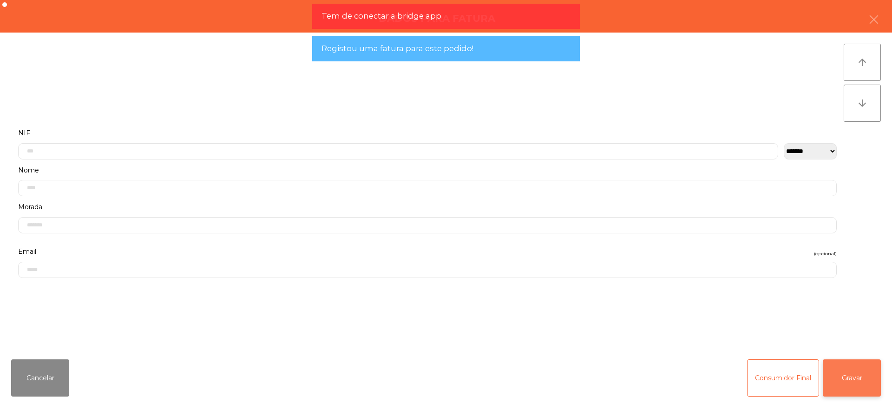
click at [713, 323] on button "Gravar" at bounding box center [852, 377] width 58 height 37
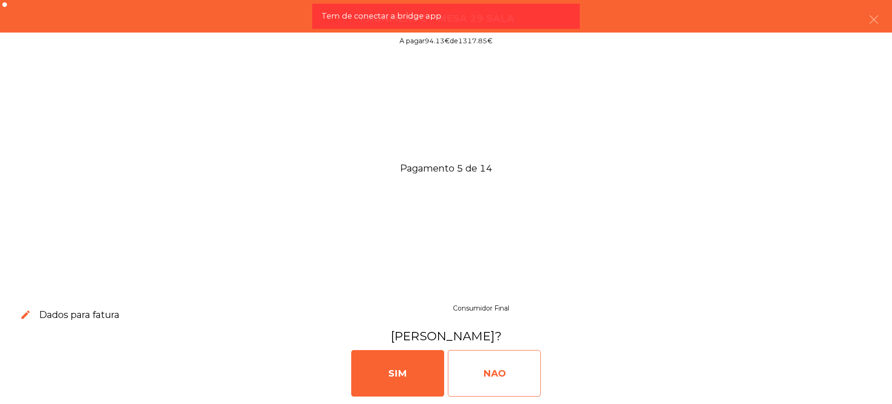
click at [489, 323] on div "NAO" at bounding box center [494, 373] width 93 height 46
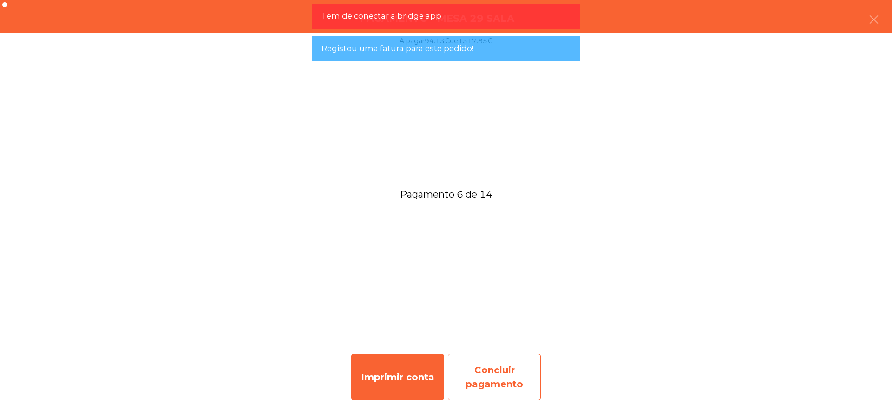
click at [486, 323] on div "Concluir pagamento" at bounding box center [494, 377] width 93 height 46
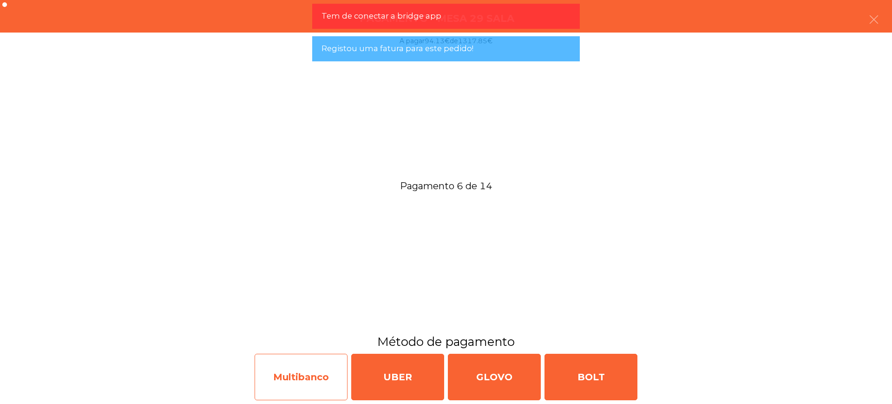
click at [297, 323] on div "Multibanco" at bounding box center [301, 377] width 93 height 46
select select "**"
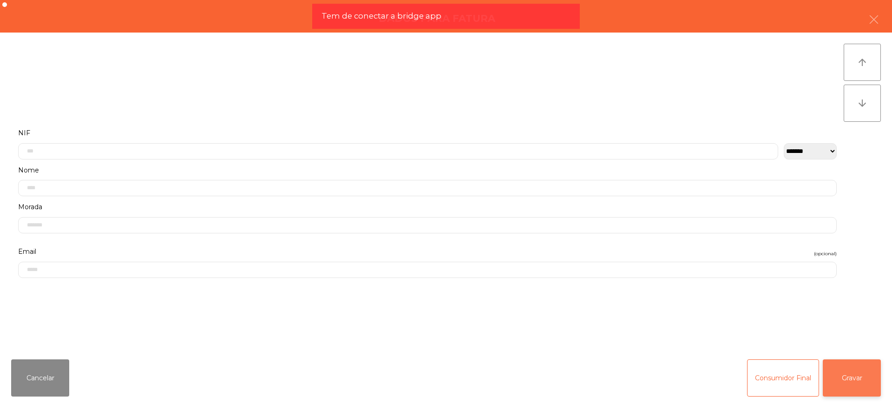
click at [713, 323] on button "Gravar" at bounding box center [852, 377] width 58 height 37
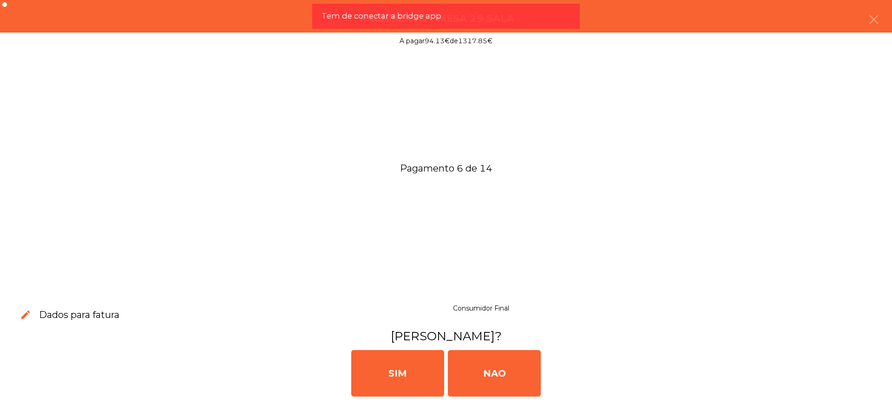
drag, startPoint x: 507, startPoint y: 373, endPoint x: 375, endPoint y: 291, distance: 155.8
click at [507, 323] on div "NAO" at bounding box center [494, 373] width 93 height 46
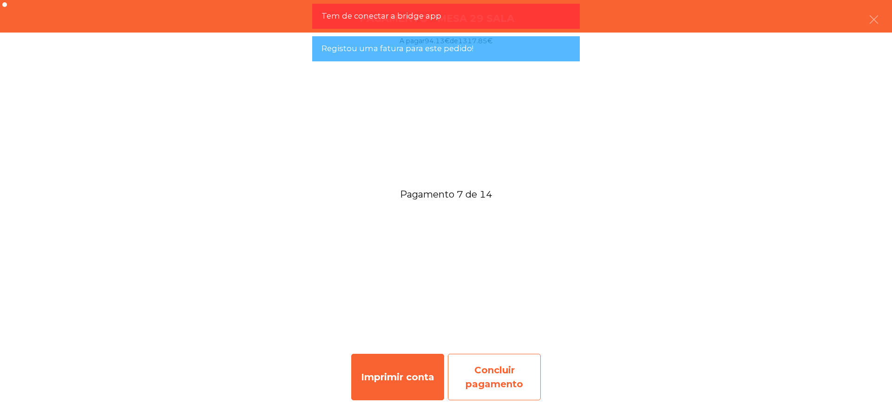
click at [491, 323] on div "Concluir pagamento" at bounding box center [494, 377] width 93 height 46
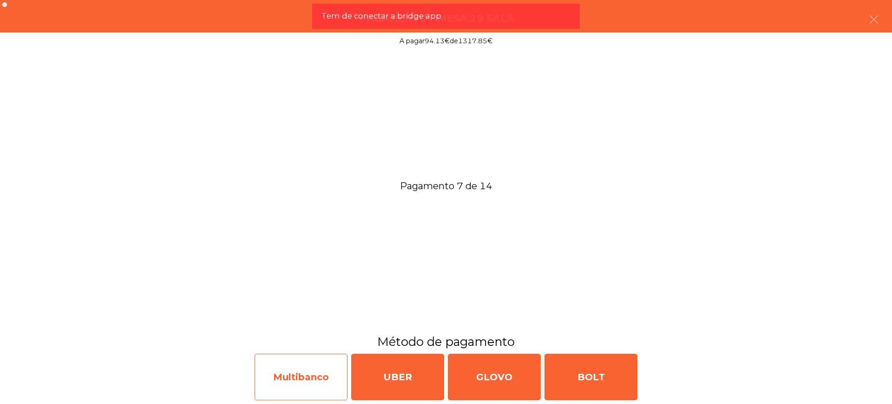
click at [296, 323] on div "Multibanco" at bounding box center [301, 377] width 93 height 46
select select "**"
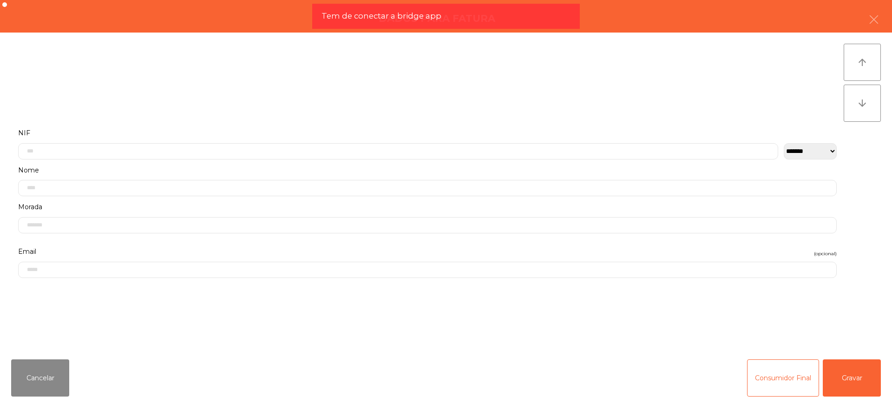
click at [713, 323] on div "Cancelar Consumidor Final Gravar" at bounding box center [446, 378] width 892 height 52
click at [713, 323] on button "Gravar" at bounding box center [852, 377] width 58 height 37
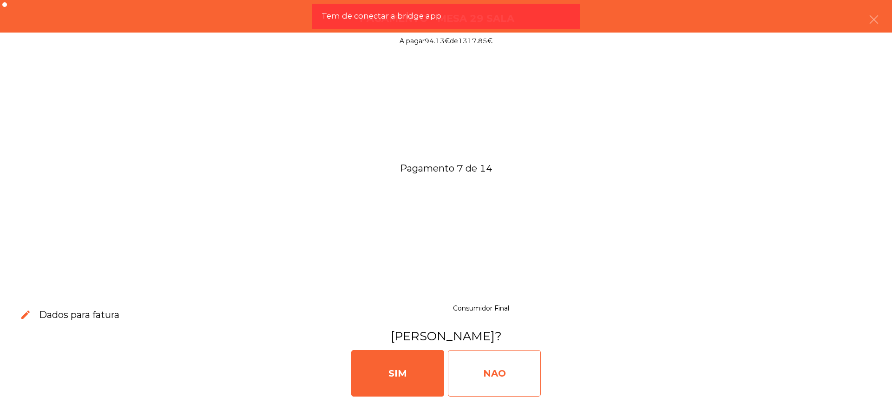
click at [530, 323] on div "NAO" at bounding box center [494, 373] width 93 height 46
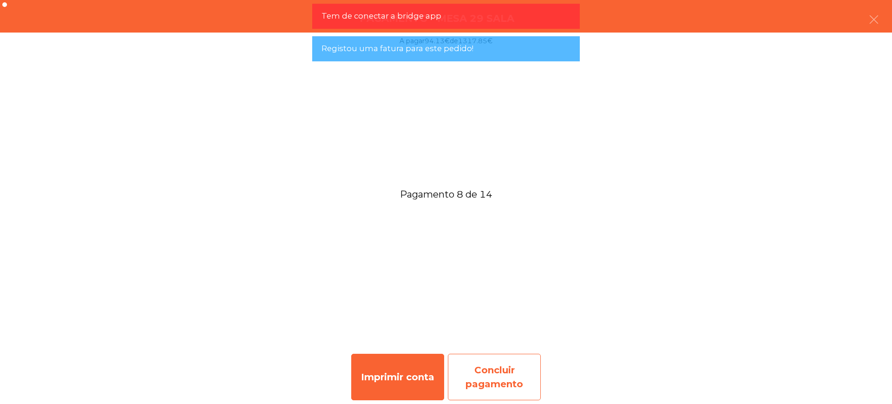
click at [498, 323] on div "Concluir pagamento" at bounding box center [494, 377] width 93 height 46
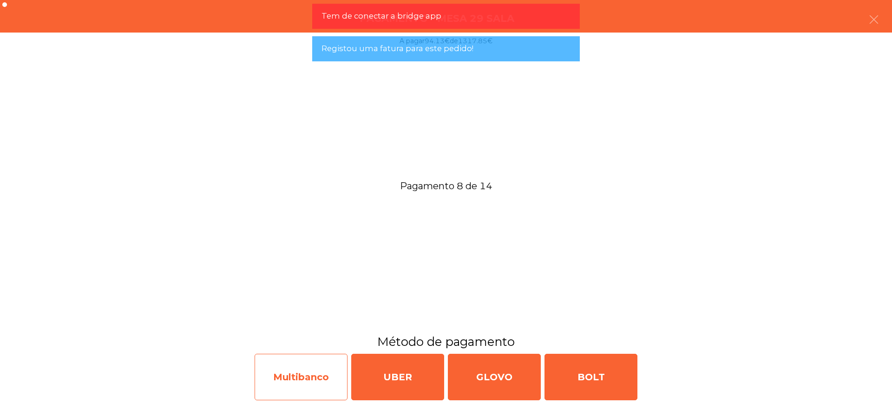
click at [316, 323] on div "Multibanco" at bounding box center [301, 377] width 93 height 46
select select "**"
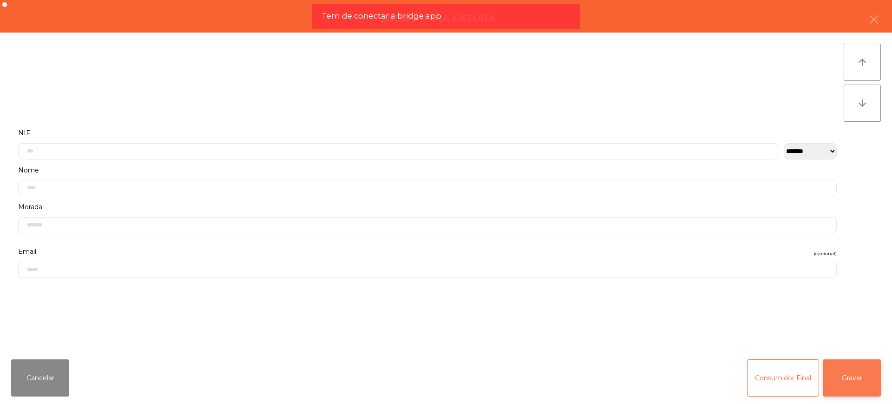
click at [713, 323] on button "Gravar" at bounding box center [852, 377] width 58 height 37
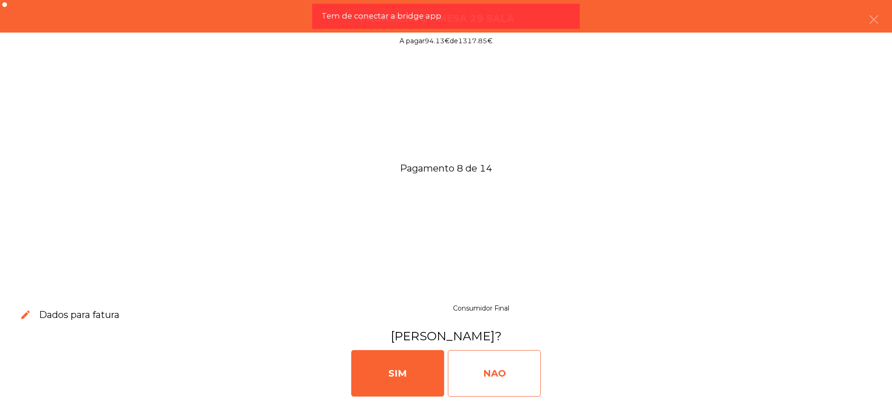
click at [498, 323] on div "NAO" at bounding box center [494, 373] width 93 height 46
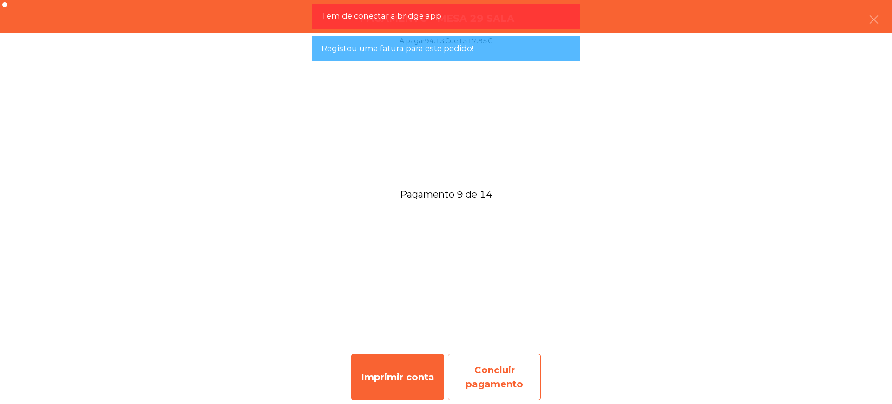
click at [490, 323] on div "Concluir pagamento" at bounding box center [494, 377] width 93 height 46
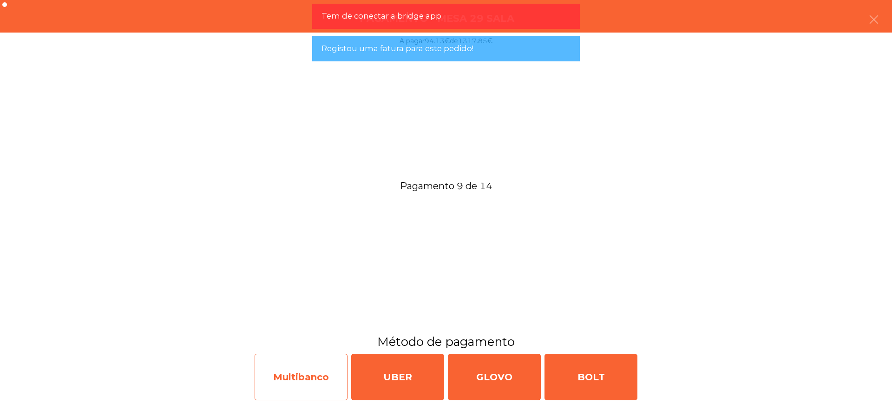
click at [269, 323] on div "Multibanco" at bounding box center [301, 377] width 93 height 46
select select "**"
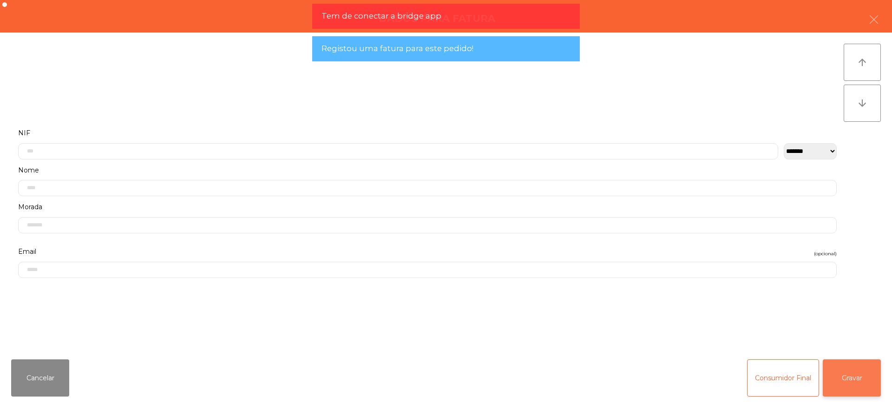
click at [713, 323] on button "Gravar" at bounding box center [852, 377] width 58 height 37
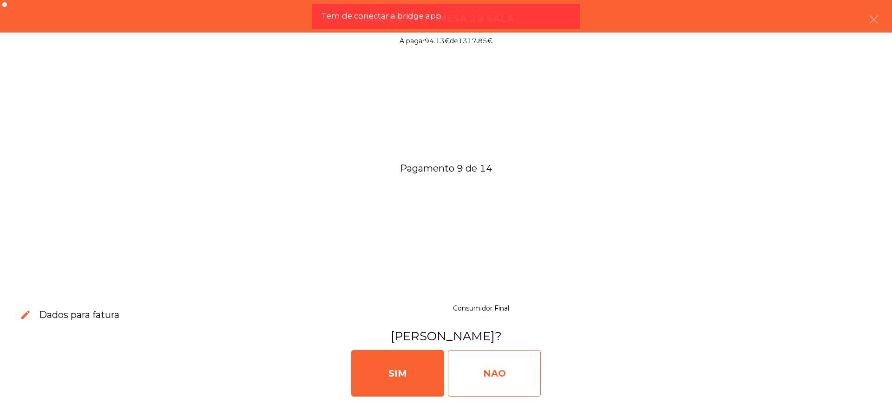
click at [482, 323] on div "NAO" at bounding box center [494, 373] width 93 height 46
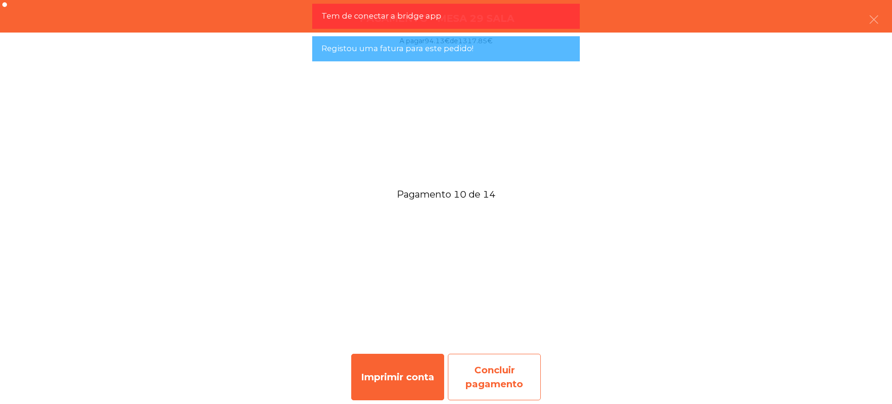
click at [500, 323] on div "Concluir pagamento" at bounding box center [494, 377] width 93 height 46
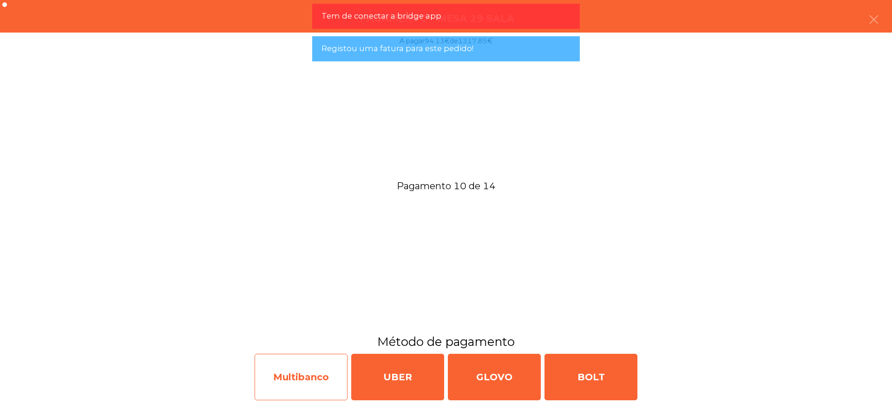
click at [296, 323] on div "Multibanco" at bounding box center [301, 377] width 93 height 46
select select "**"
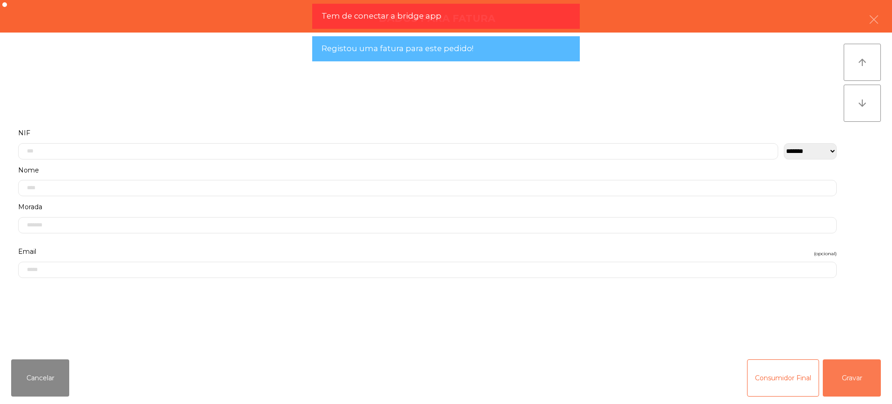
drag, startPoint x: 865, startPoint y: 383, endPoint x: 683, endPoint y: 380, distance: 182.2
click at [713, 323] on button "Gravar" at bounding box center [852, 377] width 58 height 37
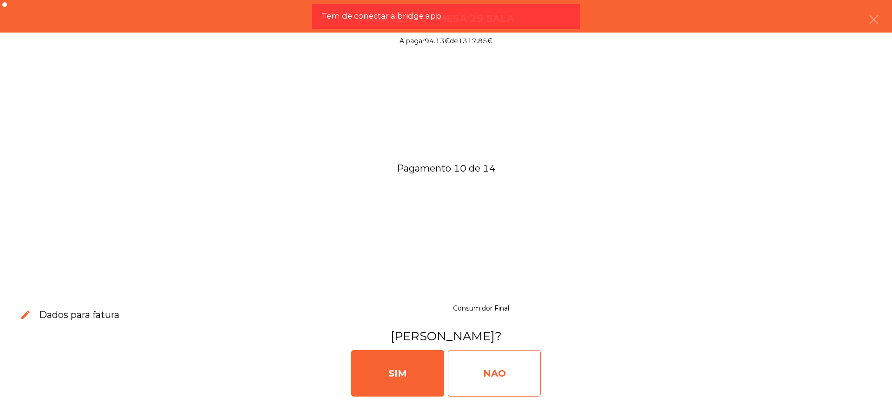
click at [475, 323] on div "NAO" at bounding box center [494, 373] width 93 height 46
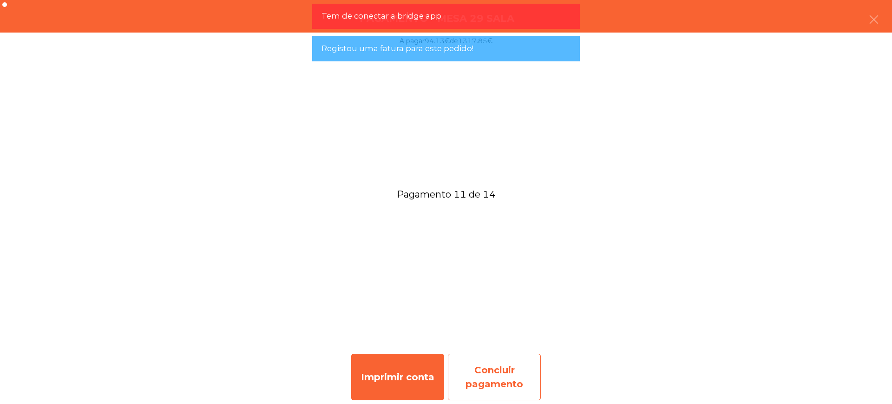
click at [504, 323] on div "Concluir pagamento" at bounding box center [494, 377] width 93 height 46
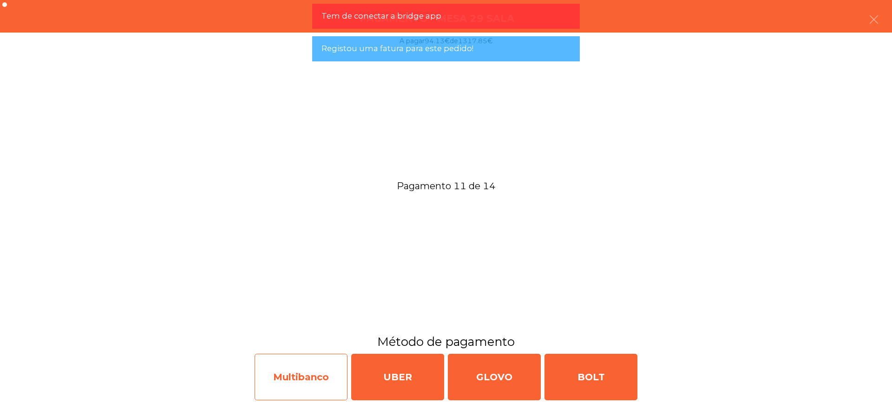
click at [309, 323] on div "Multibanco" at bounding box center [301, 377] width 93 height 46
select select "**"
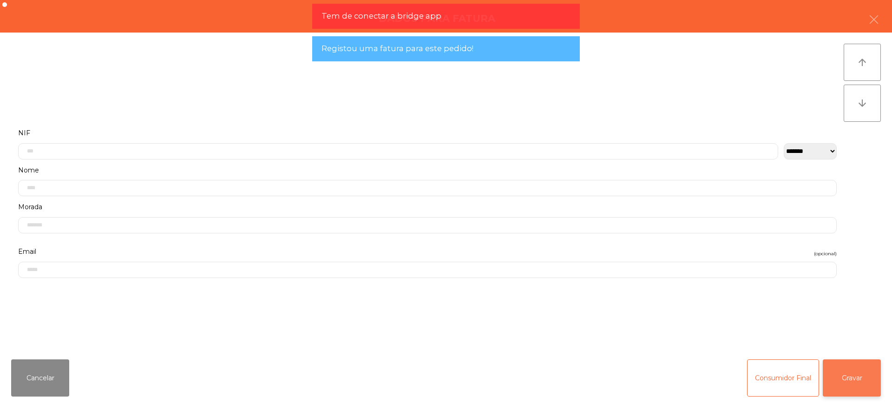
click at [713, 323] on button "Gravar" at bounding box center [852, 377] width 58 height 37
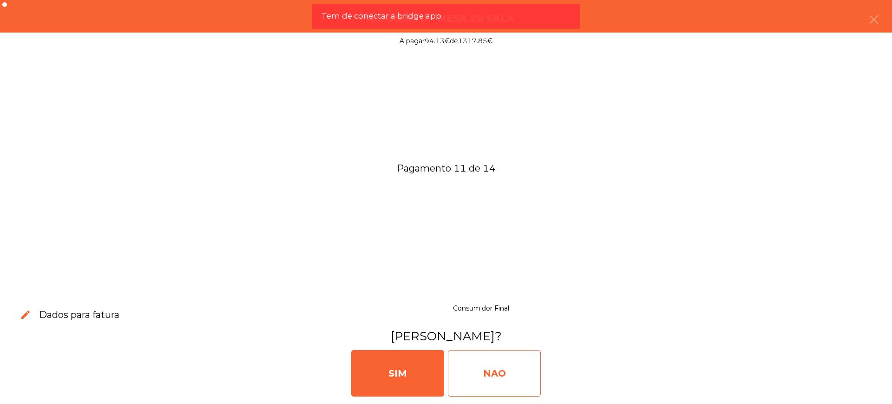
click at [528, 323] on div "NAO" at bounding box center [494, 373] width 93 height 46
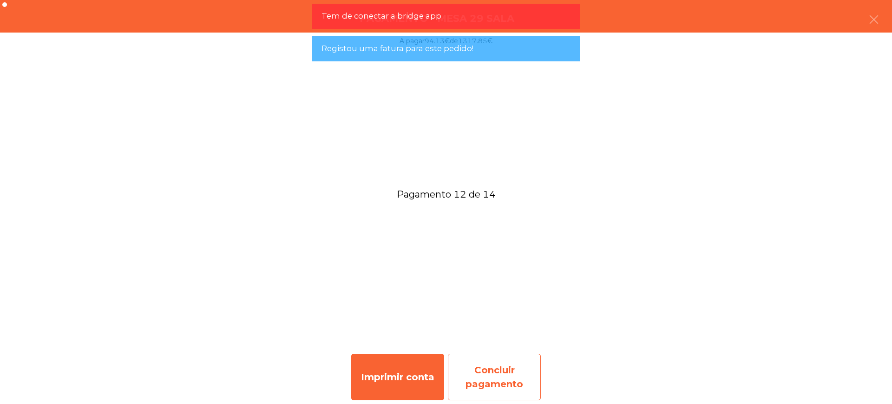
click at [490, 323] on div "Concluir pagamento" at bounding box center [494, 377] width 93 height 46
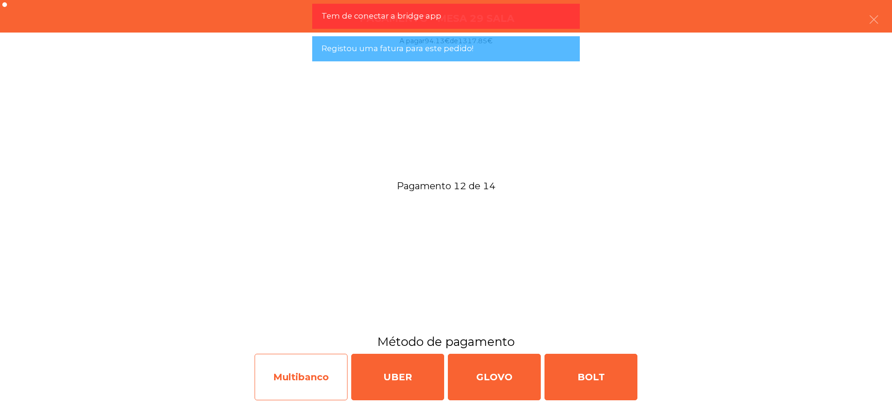
click at [325, 323] on div "Multibanco" at bounding box center [301, 377] width 93 height 46
select select "**"
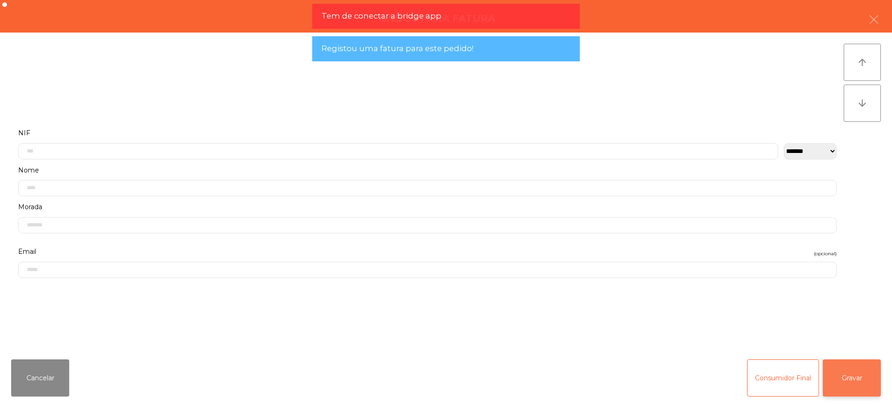
click at [713, 323] on button "Gravar" at bounding box center [852, 377] width 58 height 37
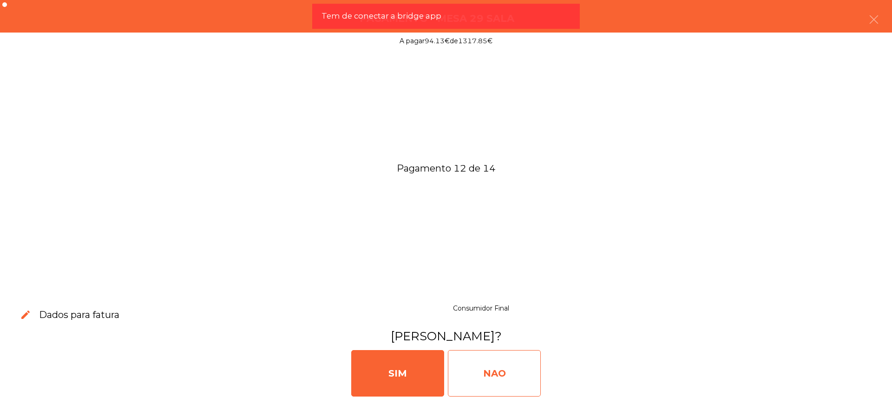
click at [530, 323] on div "NAO" at bounding box center [494, 373] width 93 height 46
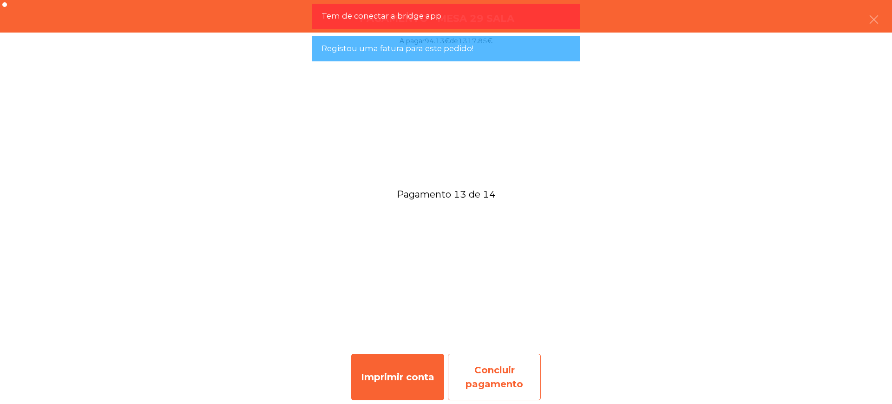
click at [492, 323] on div "Concluir pagamento" at bounding box center [494, 377] width 93 height 46
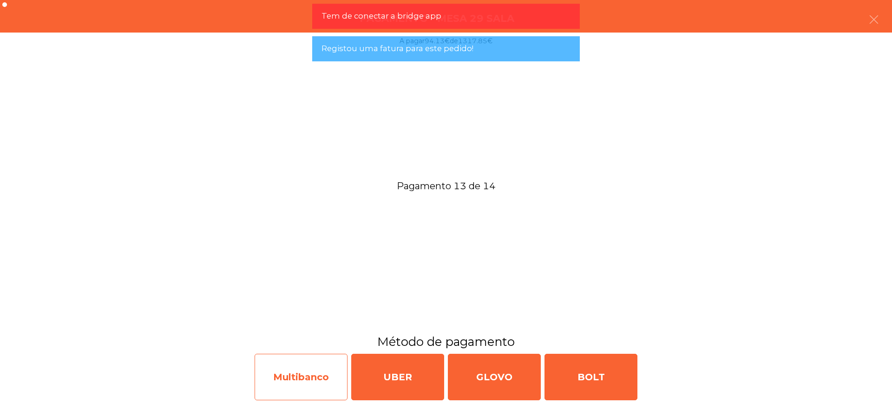
click at [284, 323] on div "Multibanco" at bounding box center [301, 377] width 93 height 46
select select "**"
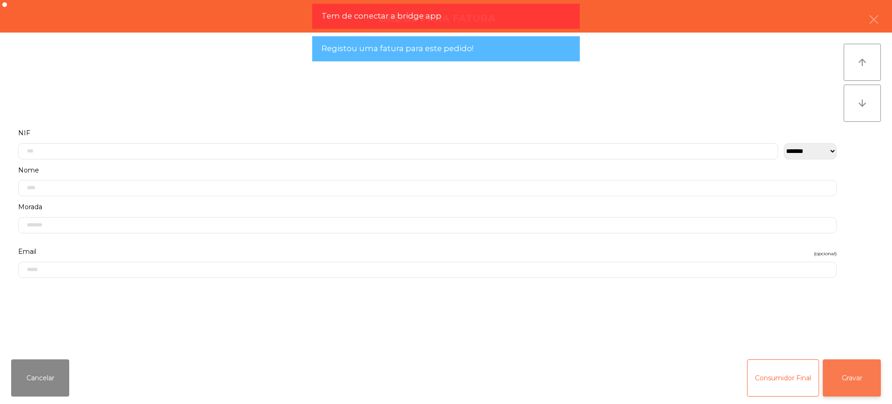
click at [713, 323] on button "Gravar" at bounding box center [852, 377] width 58 height 37
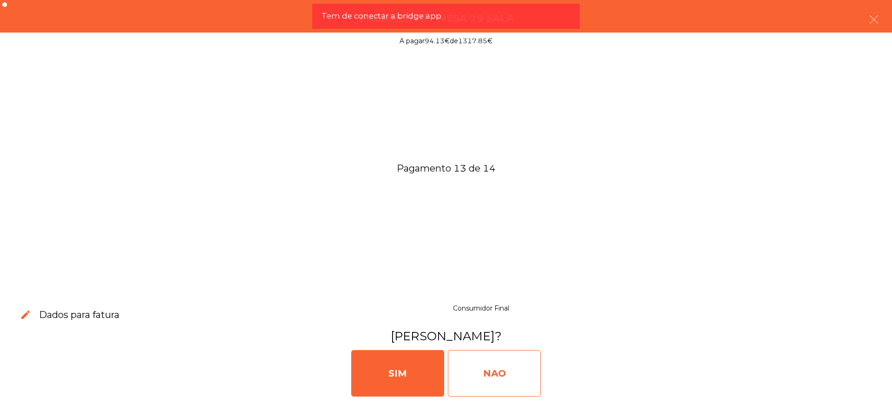
click at [510, 323] on div "NAO" at bounding box center [494, 373] width 93 height 46
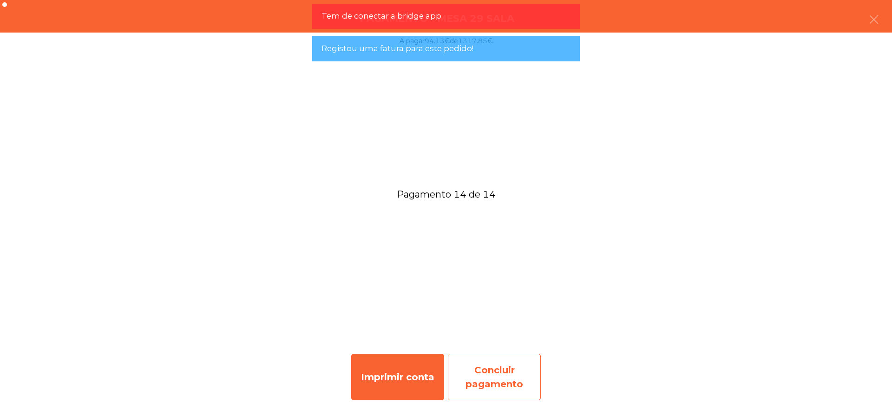
click at [503, 323] on div "Concluir pagamento" at bounding box center [494, 377] width 93 height 46
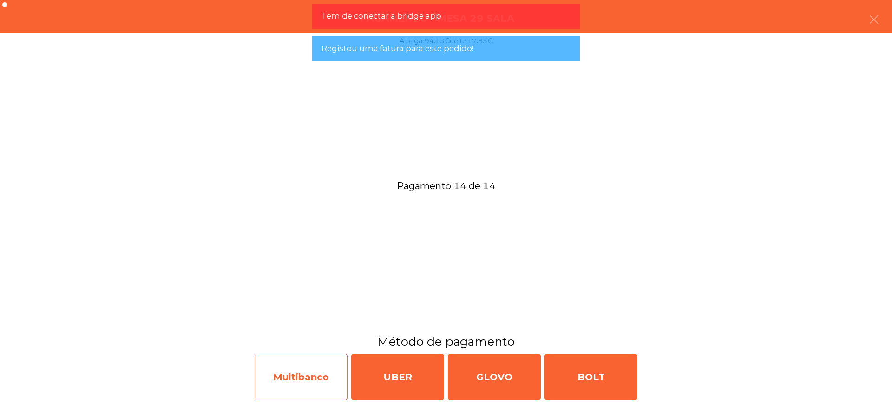
click at [291, 323] on div "Multibanco" at bounding box center [301, 377] width 93 height 46
select select "**"
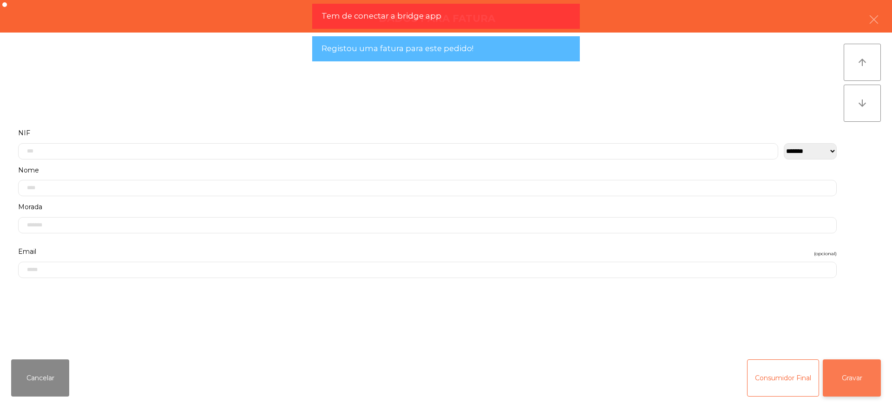
click at [713, 323] on button "Gravar" at bounding box center [852, 377] width 58 height 37
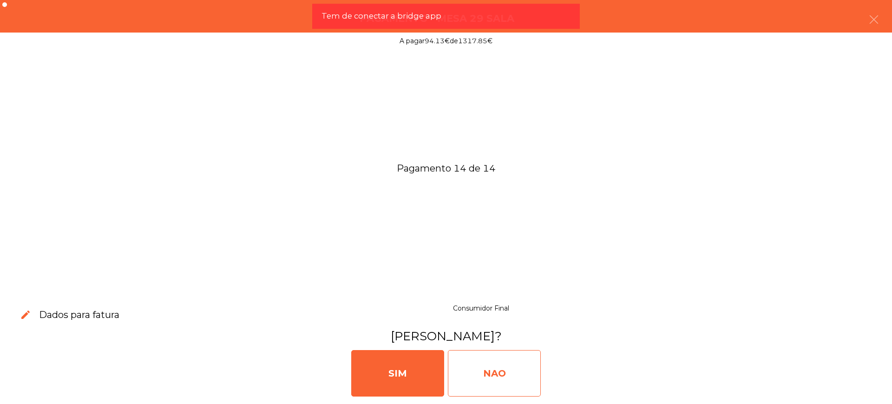
click at [489, 323] on div "NAO" at bounding box center [494, 373] width 93 height 46
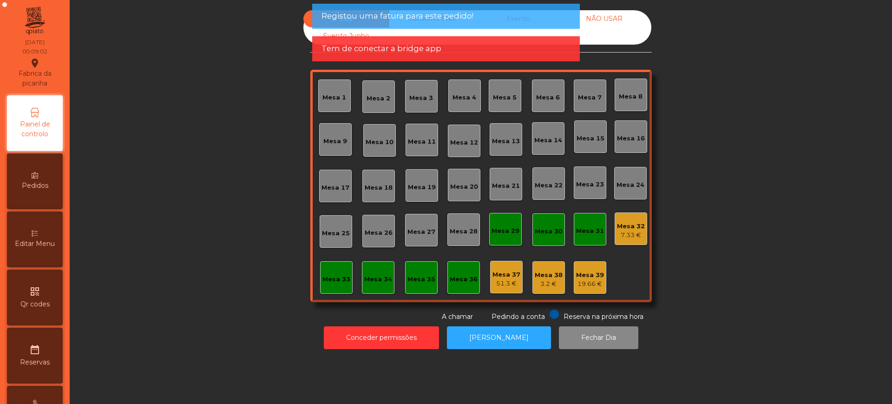
click at [562, 19] on div "Registou uma fatura para este pedido!" at bounding box center [446, 16] width 249 height 12
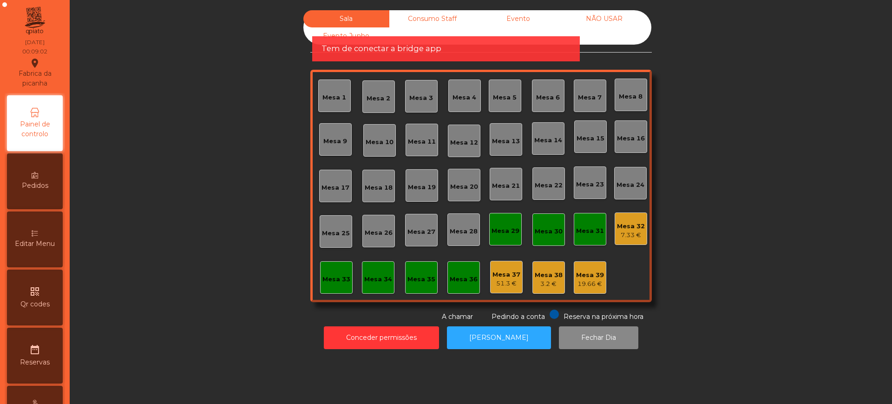
click at [528, 36] on div "Tem de conectar a bridge app" at bounding box center [446, 48] width 268 height 25
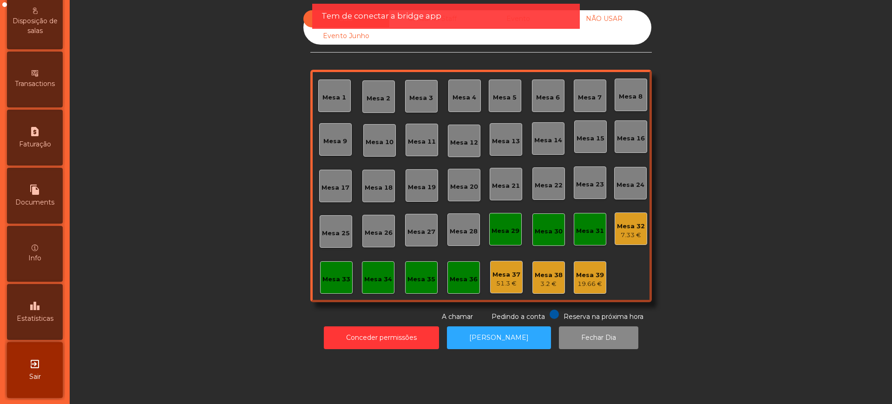
scroll to position [393, 0]
click at [39, 300] on icon "leaderboard" at bounding box center [34, 304] width 11 height 11
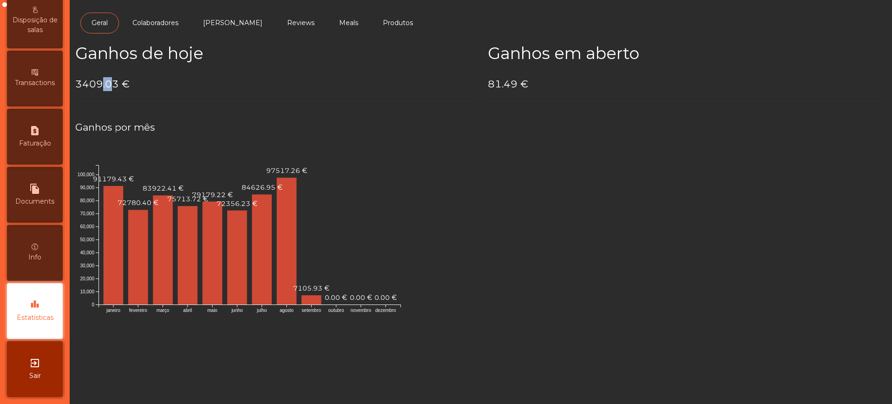
drag, startPoint x: 104, startPoint y: 80, endPoint x: 108, endPoint y: 82, distance: 4.9
drag, startPoint x: 108, startPoint y: 82, endPoint x: 119, endPoint y: 85, distance: 11.6
click at [121, 82] on h4 "3409.03 €" at bounding box center [274, 84] width 399 height 14
drag, startPoint x: 114, startPoint y: 83, endPoint x: 79, endPoint y: 83, distance: 35.3
click at [73, 83] on div "Ganhos de hoje 3409.03 €" at bounding box center [274, 75] width 413 height 63
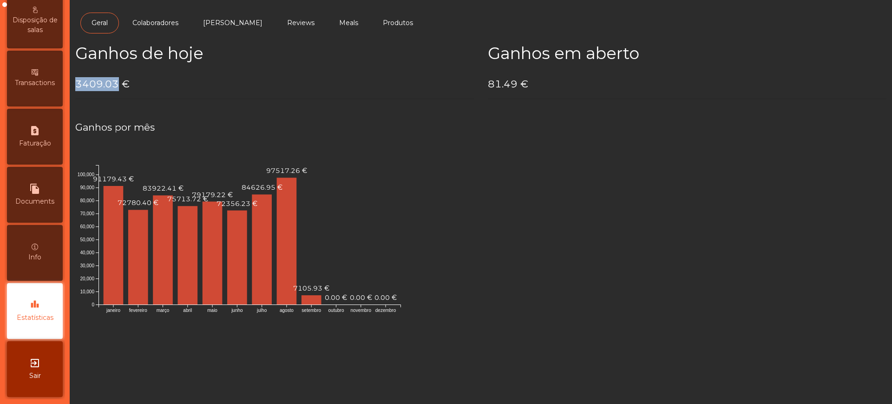
copy h4 "3409.03"
